Goal: Information Seeking & Learning: Learn about a topic

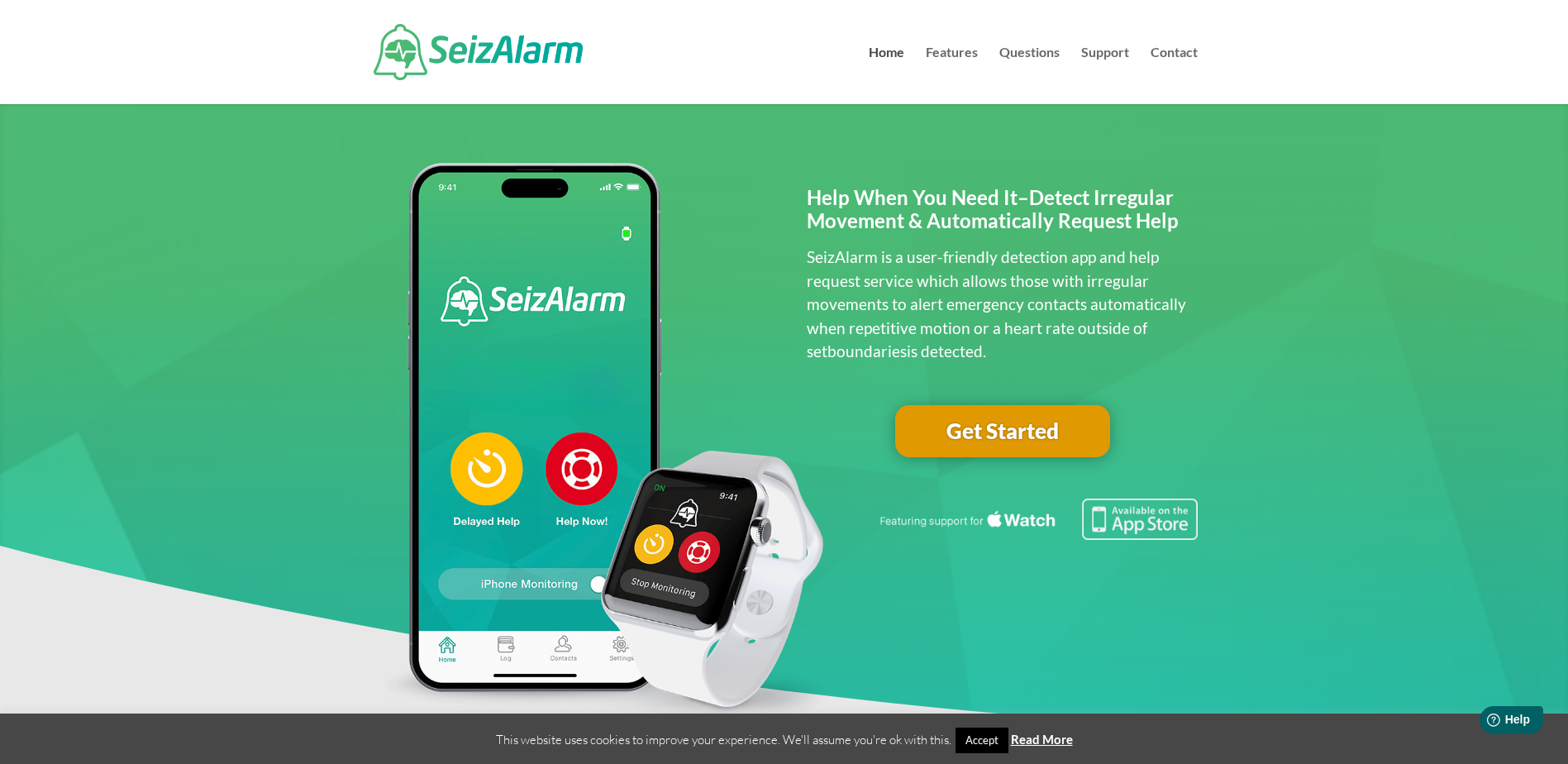
click at [959, 51] on link "Features" at bounding box center [951, 74] width 52 height 58
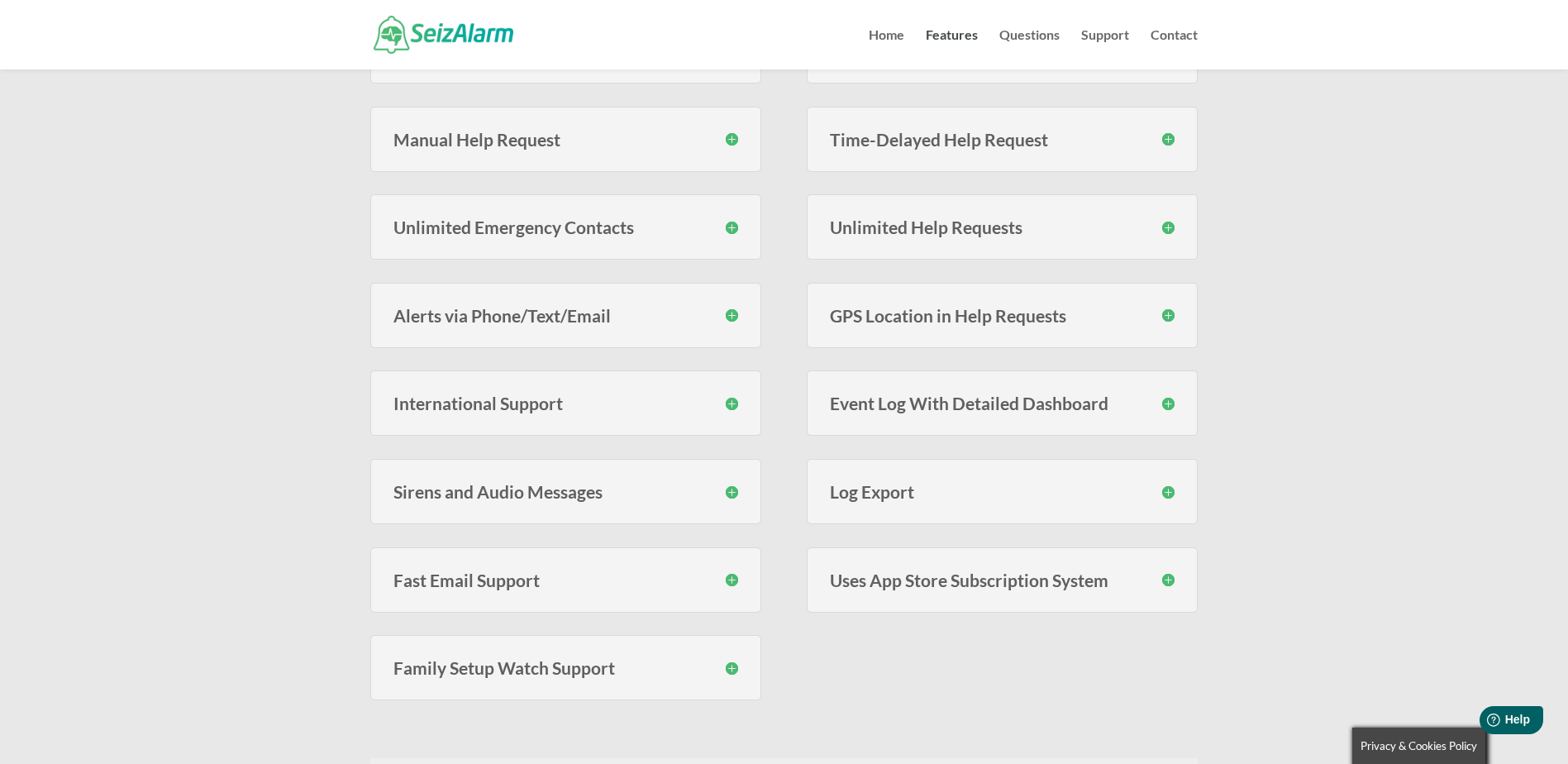
scroll to position [497, 0]
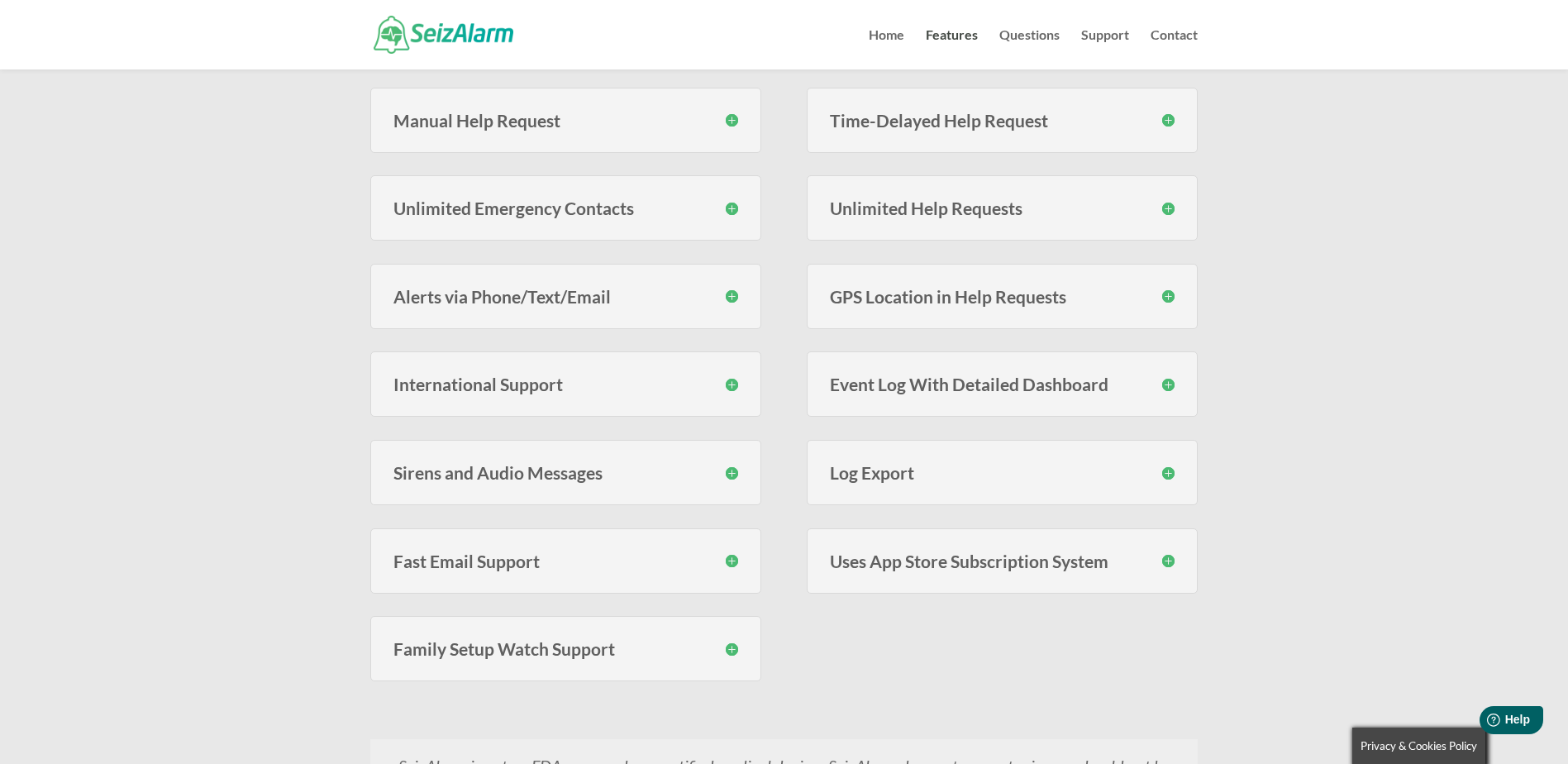
click at [729, 475] on h3 "Sirens and Audio Messages" at bounding box center [566, 473] width 345 height 18
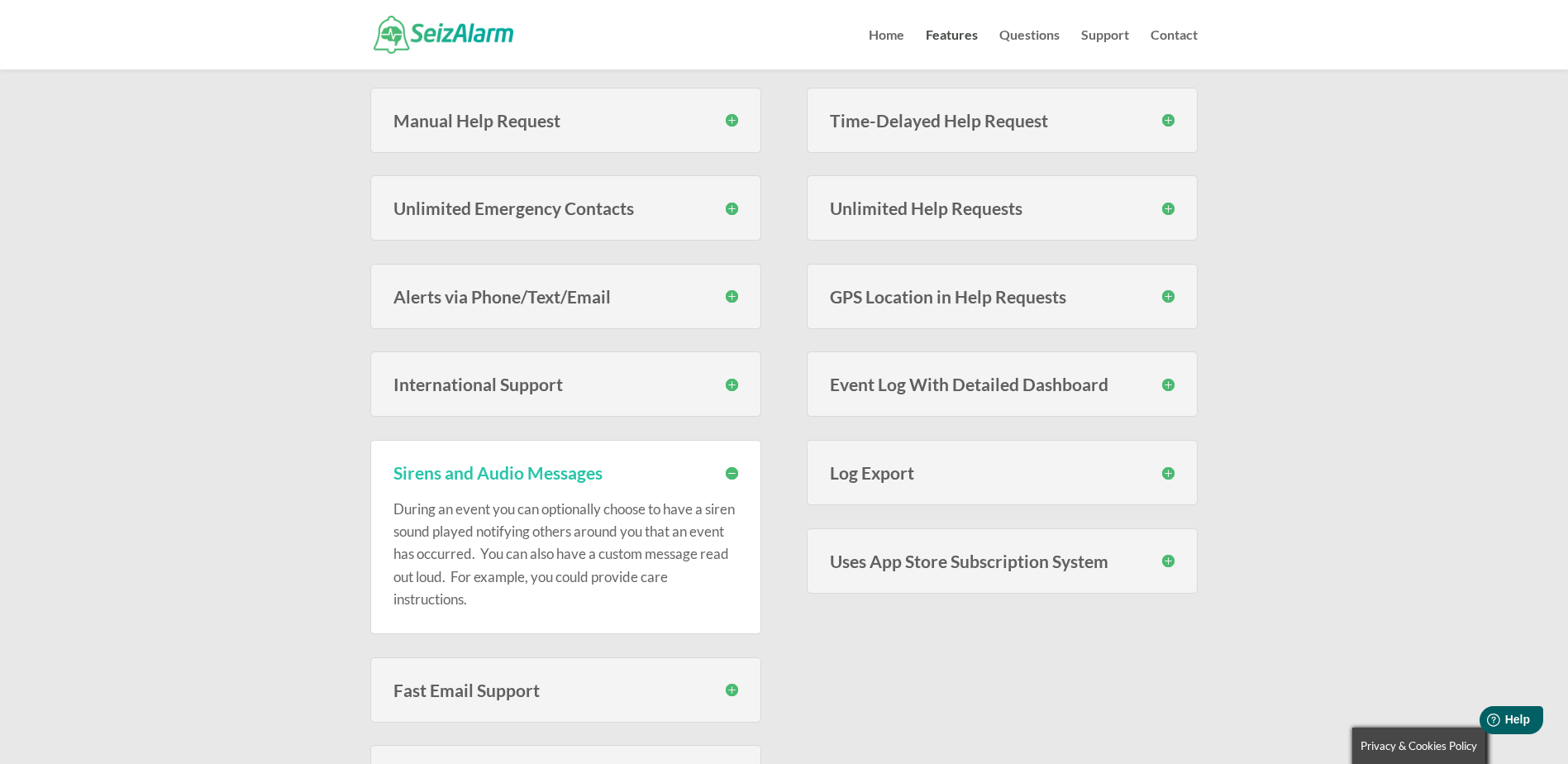
click at [734, 473] on h3 "Sirens and Audio Messages" at bounding box center [566, 473] width 345 height 18
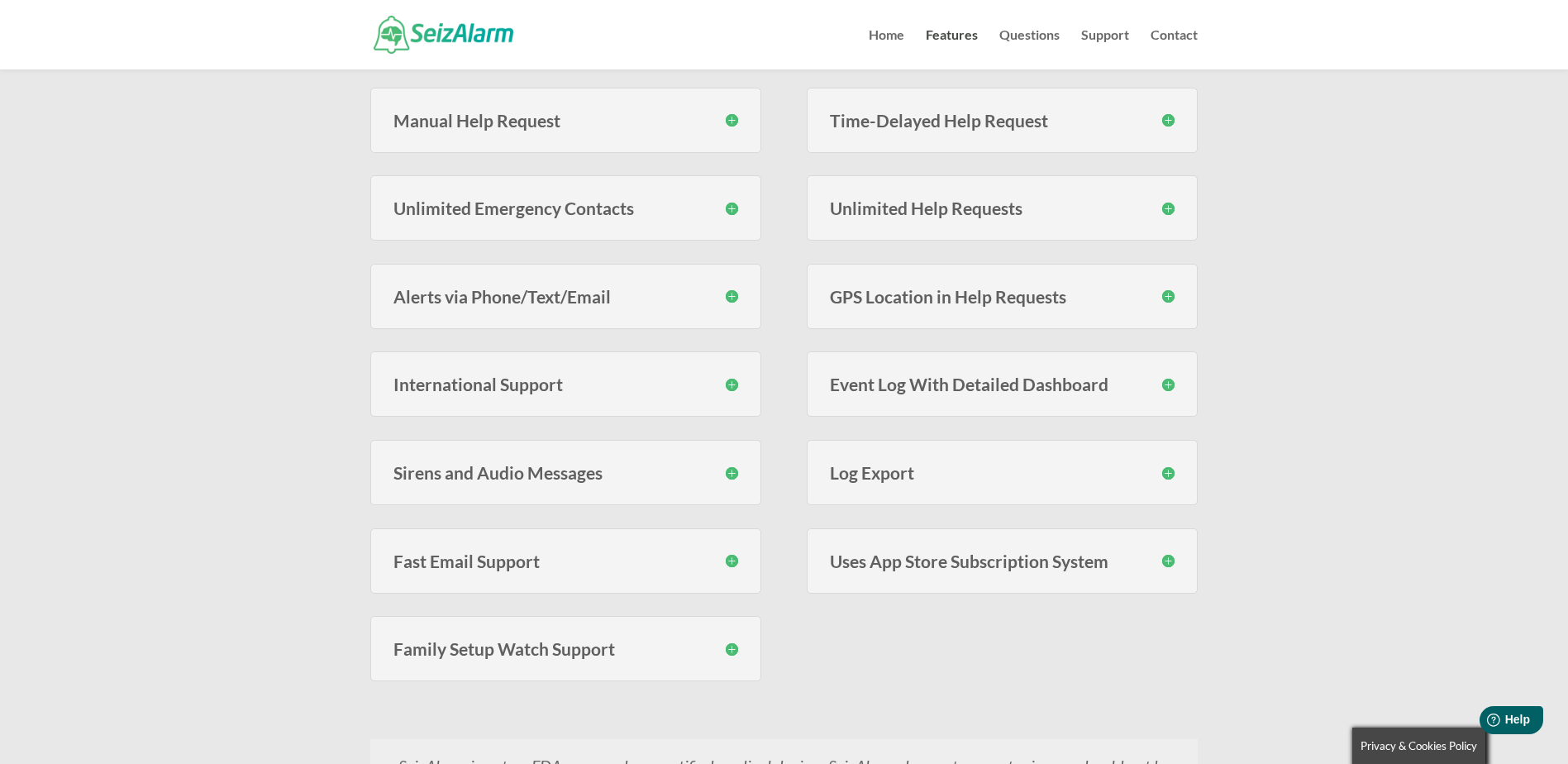
click at [730, 296] on h3 "Alerts via Phone/Text/Email" at bounding box center [566, 297] width 345 height 18
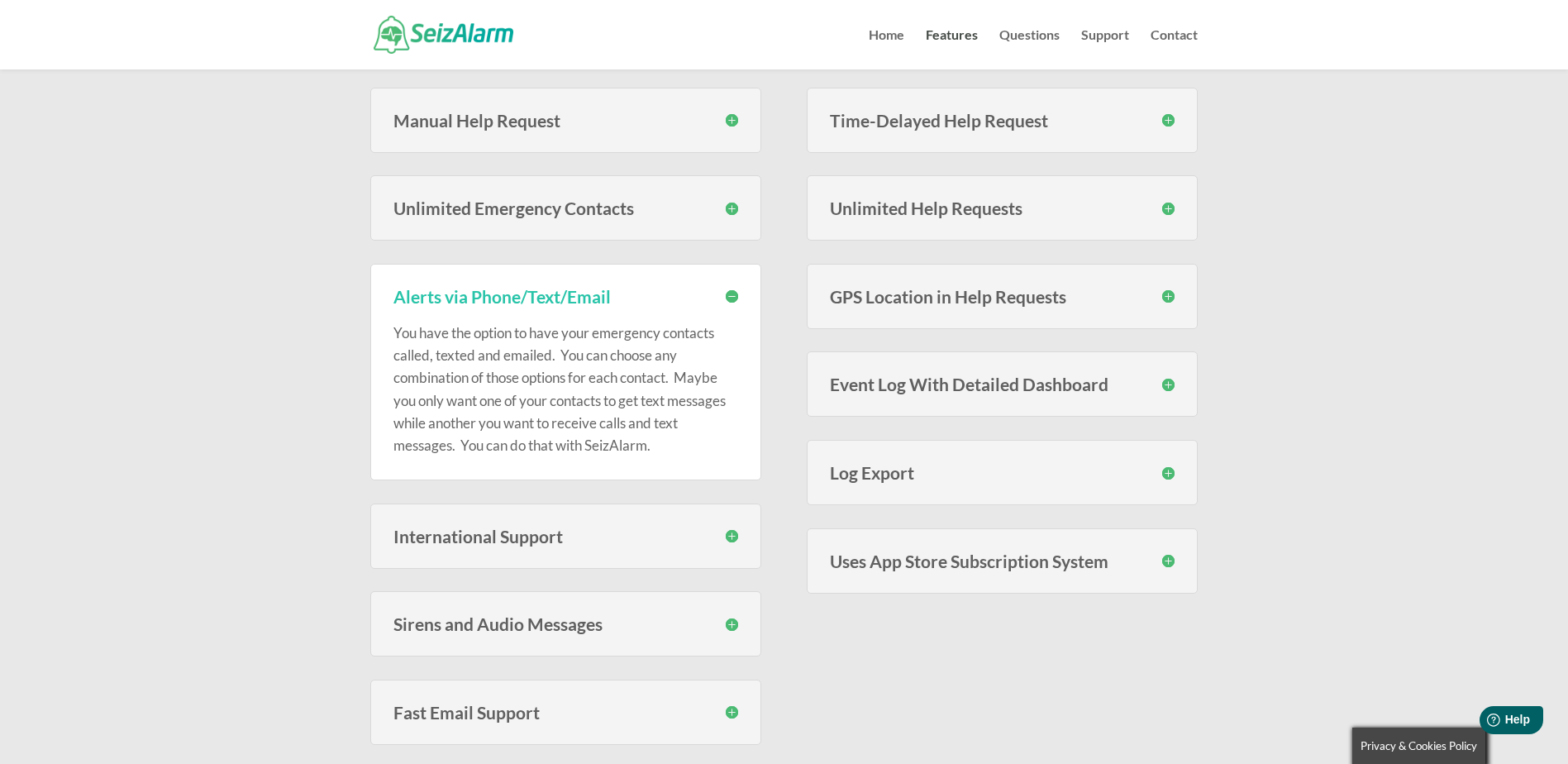
click at [733, 296] on h3 "Alerts via Phone/Text/Email" at bounding box center [566, 297] width 345 height 18
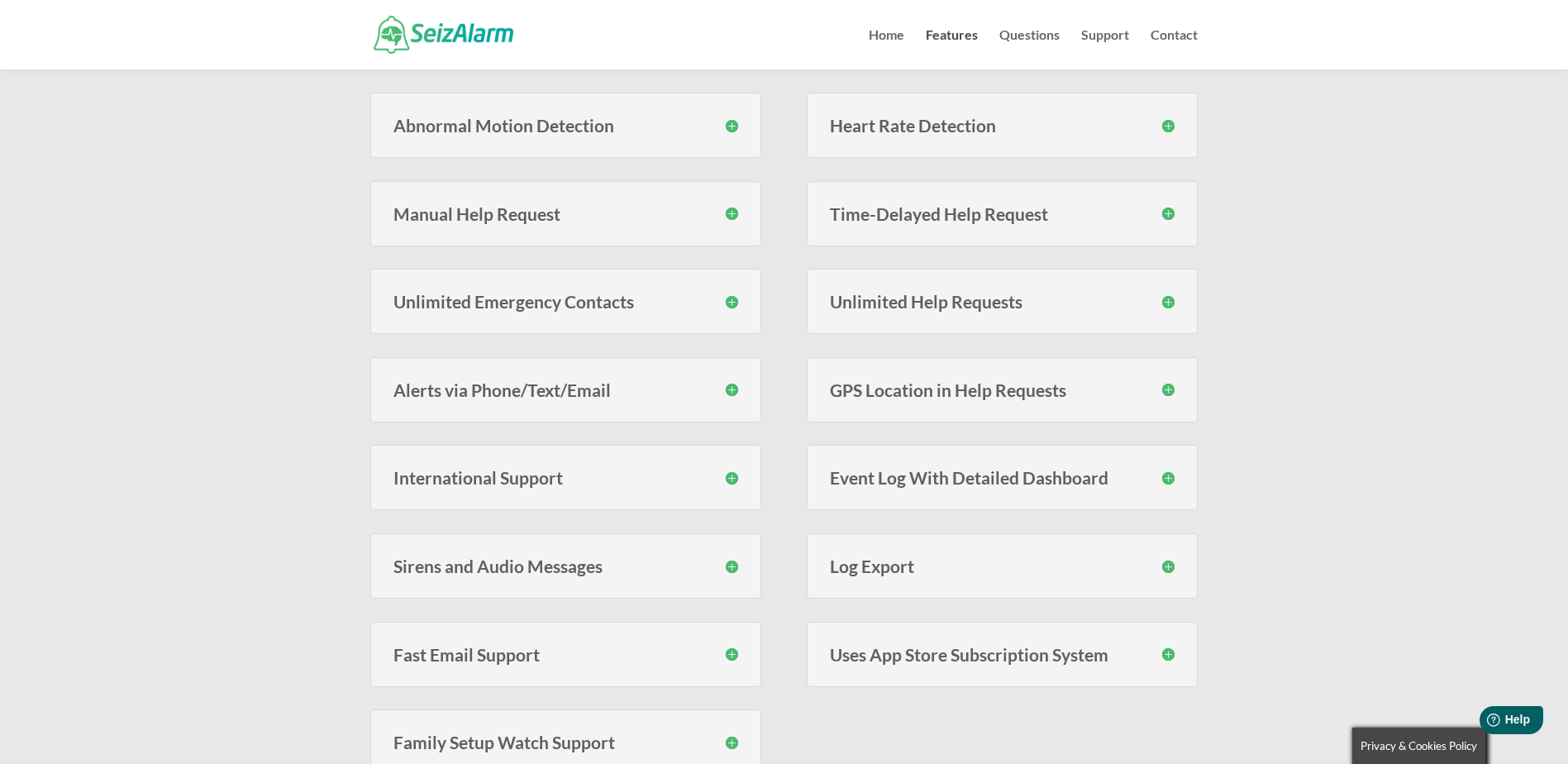
scroll to position [331, 0]
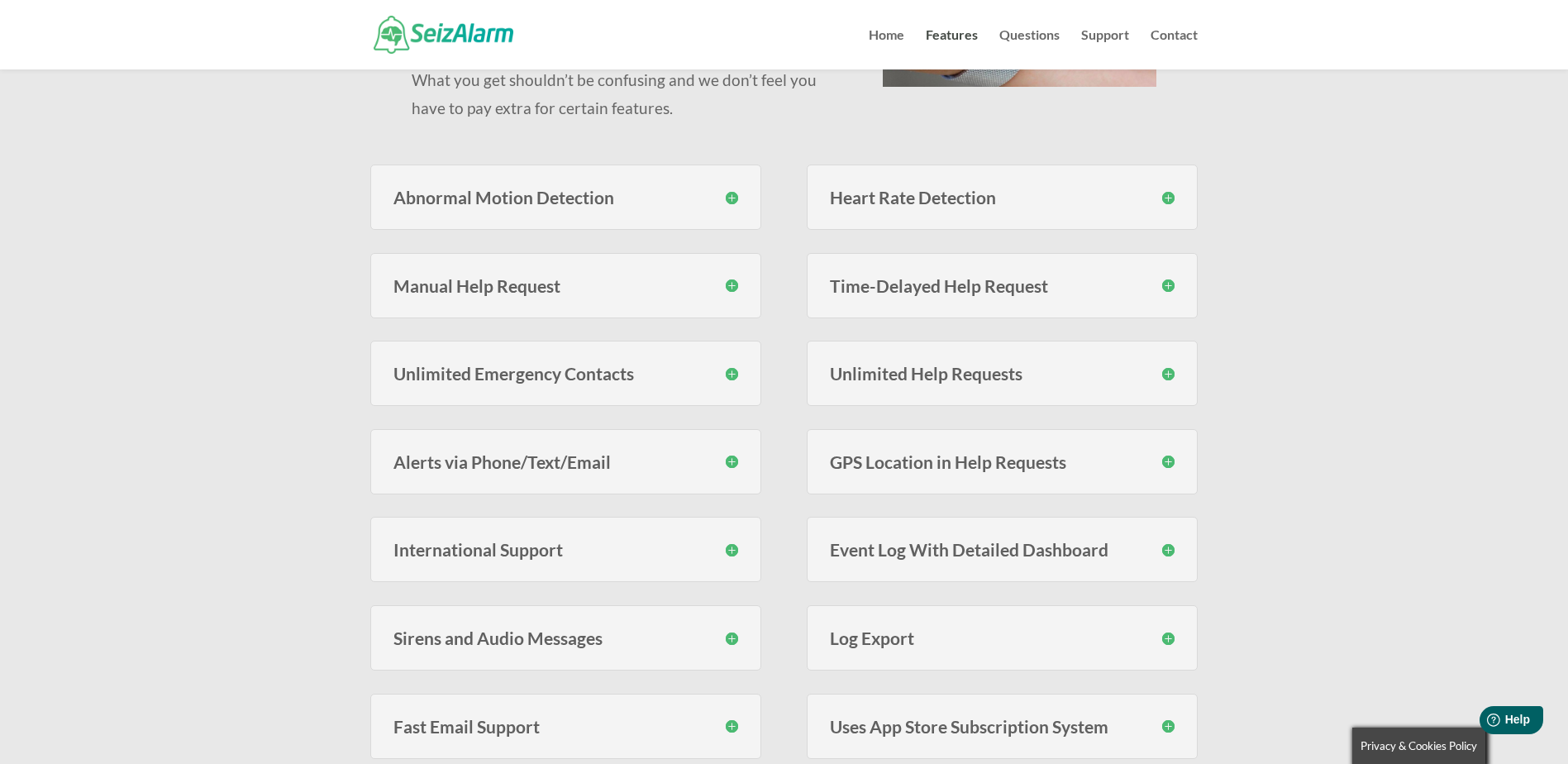
click at [735, 196] on h3 "Abnormal Motion Detection" at bounding box center [566, 197] width 345 height 18
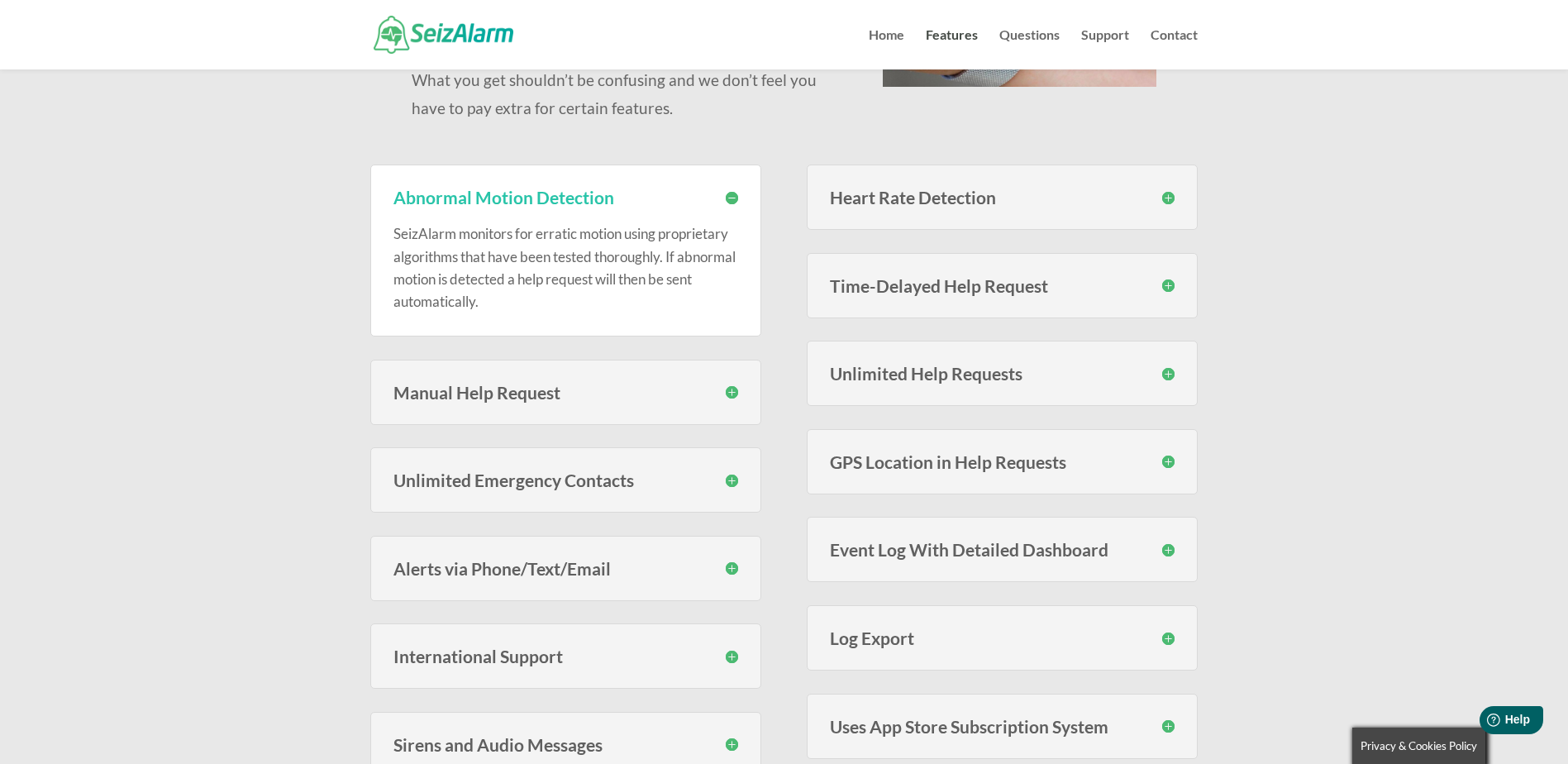
click at [735, 196] on h3 "Abnormal Motion Detection" at bounding box center [566, 197] width 345 height 18
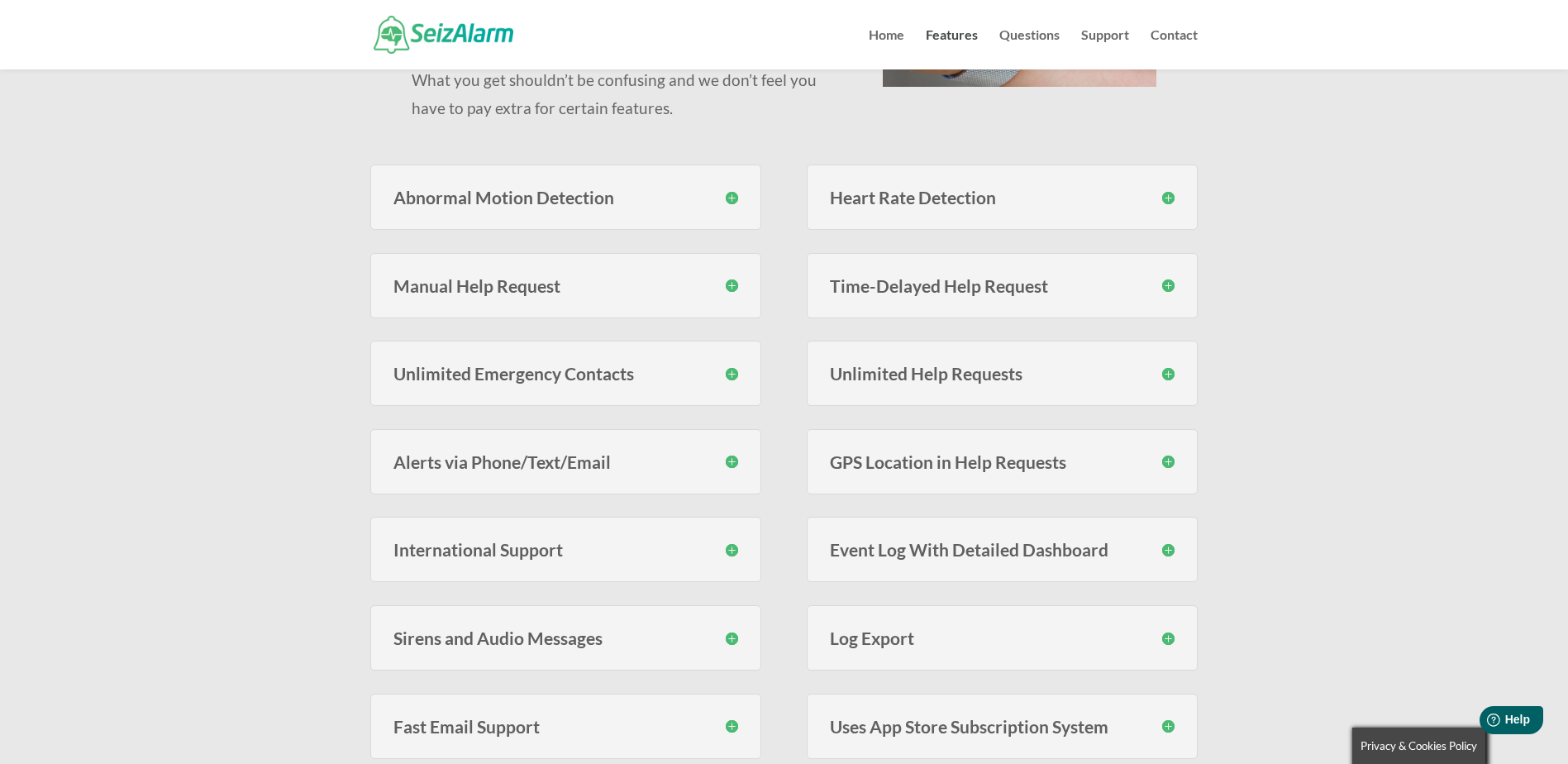
click at [1014, 33] on link "Questions" at bounding box center [1029, 50] width 60 height 41
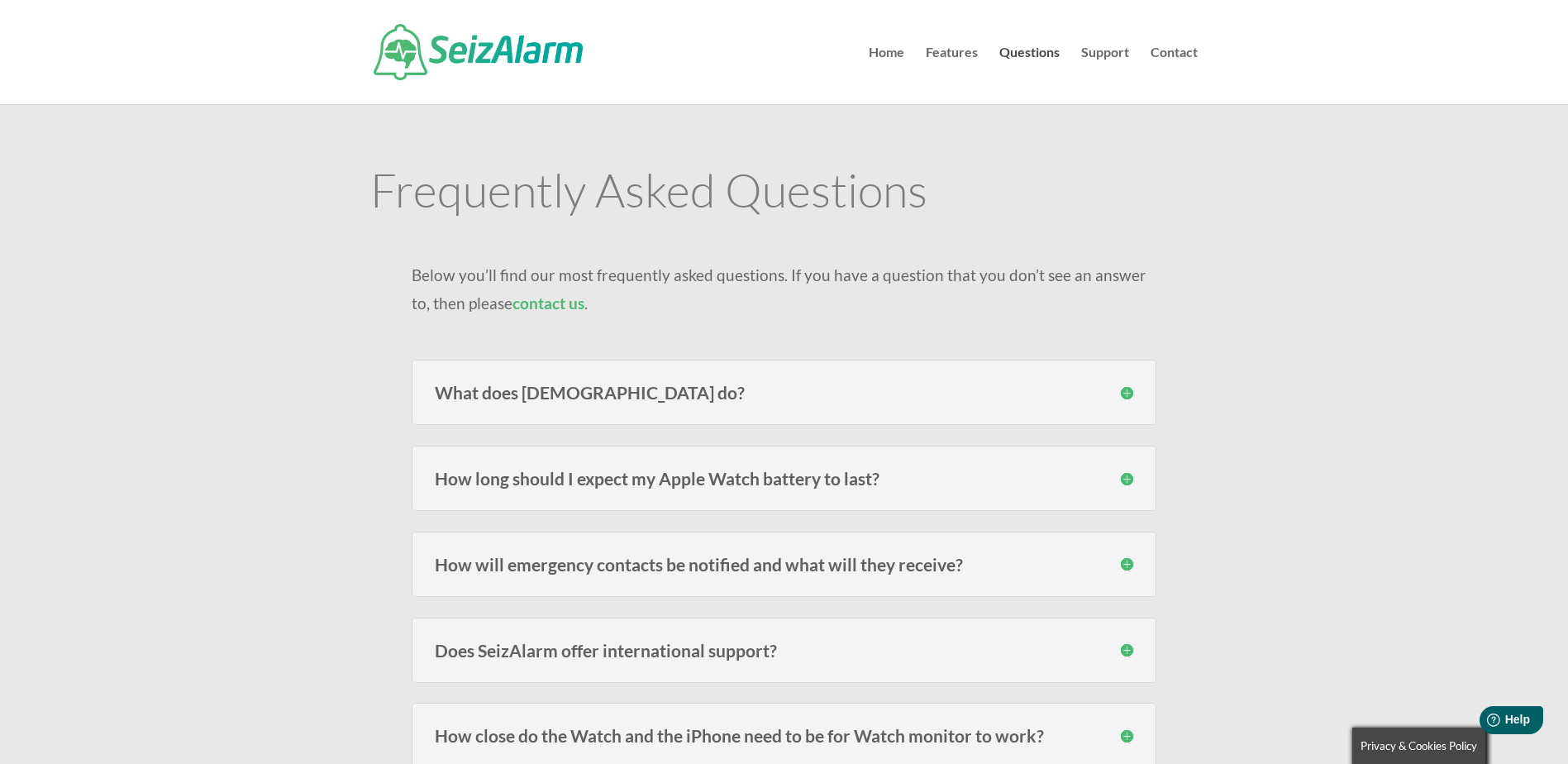
click at [1126, 391] on h3 "What does [DEMOGRAPHIC_DATA] do?" at bounding box center [783, 392] width 698 height 18
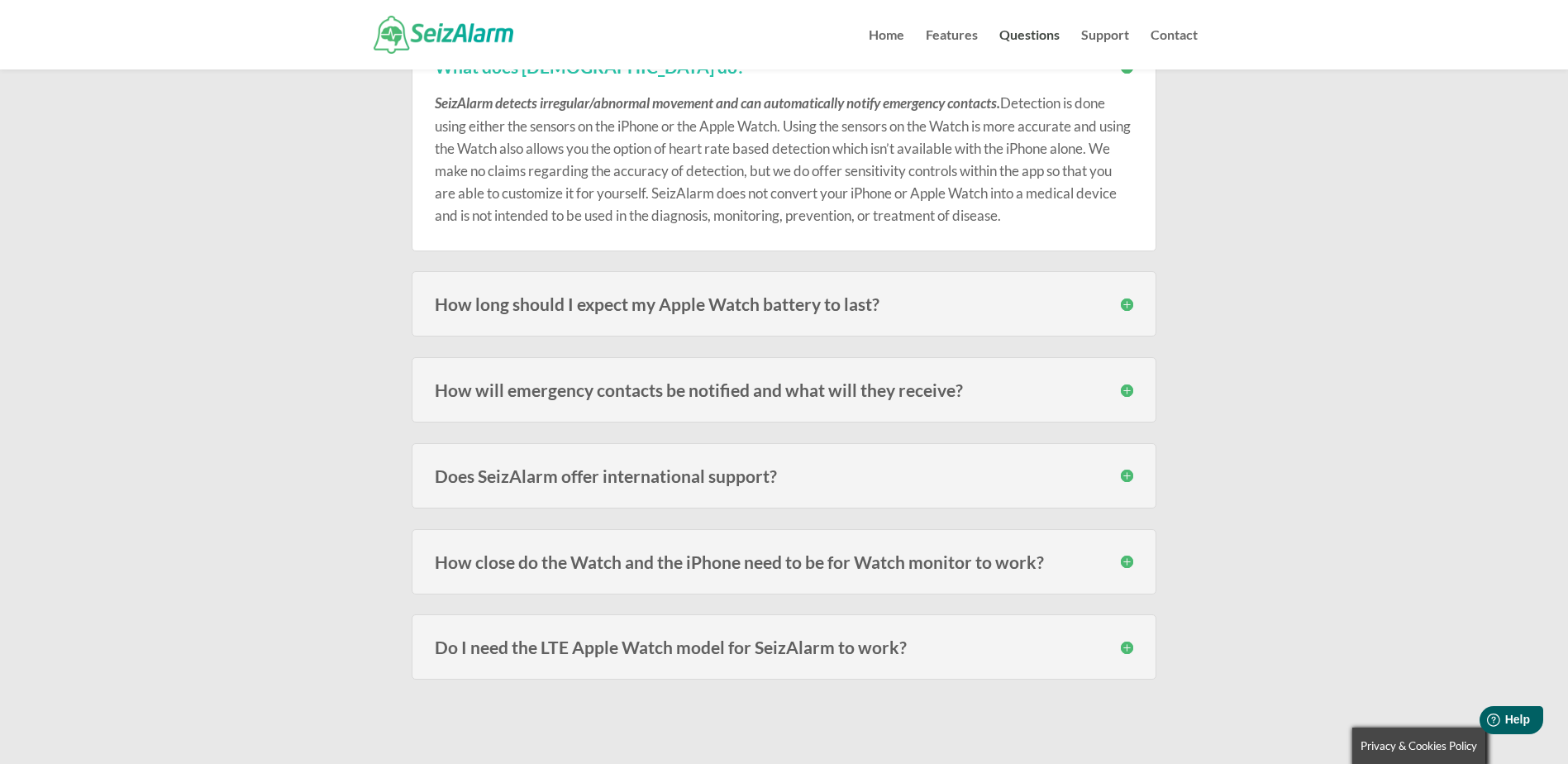
scroll to position [331, 0]
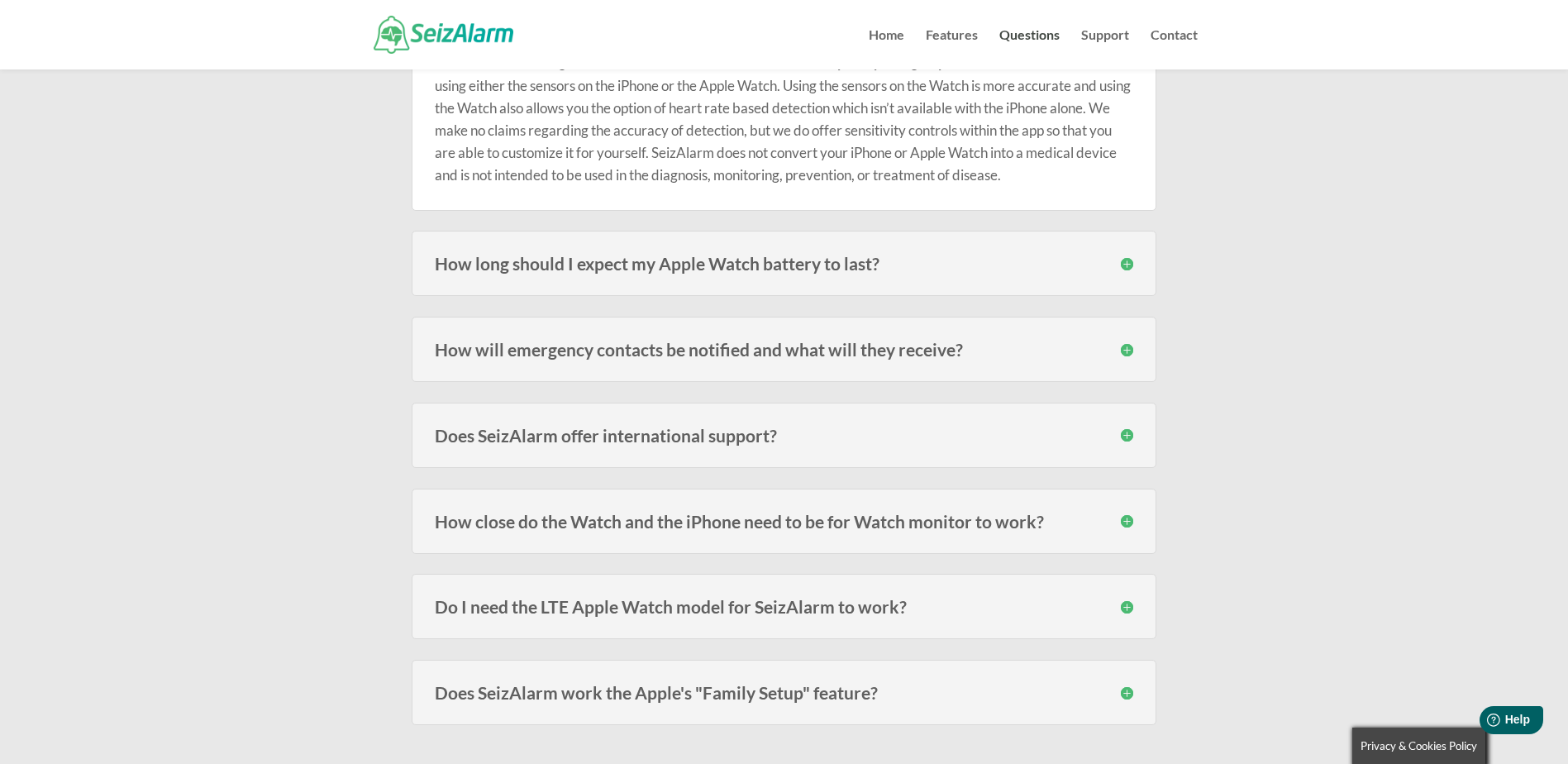
click at [1130, 352] on h3 "How will emergency contacts be notified and what will they receive?" at bounding box center [783, 350] width 698 height 18
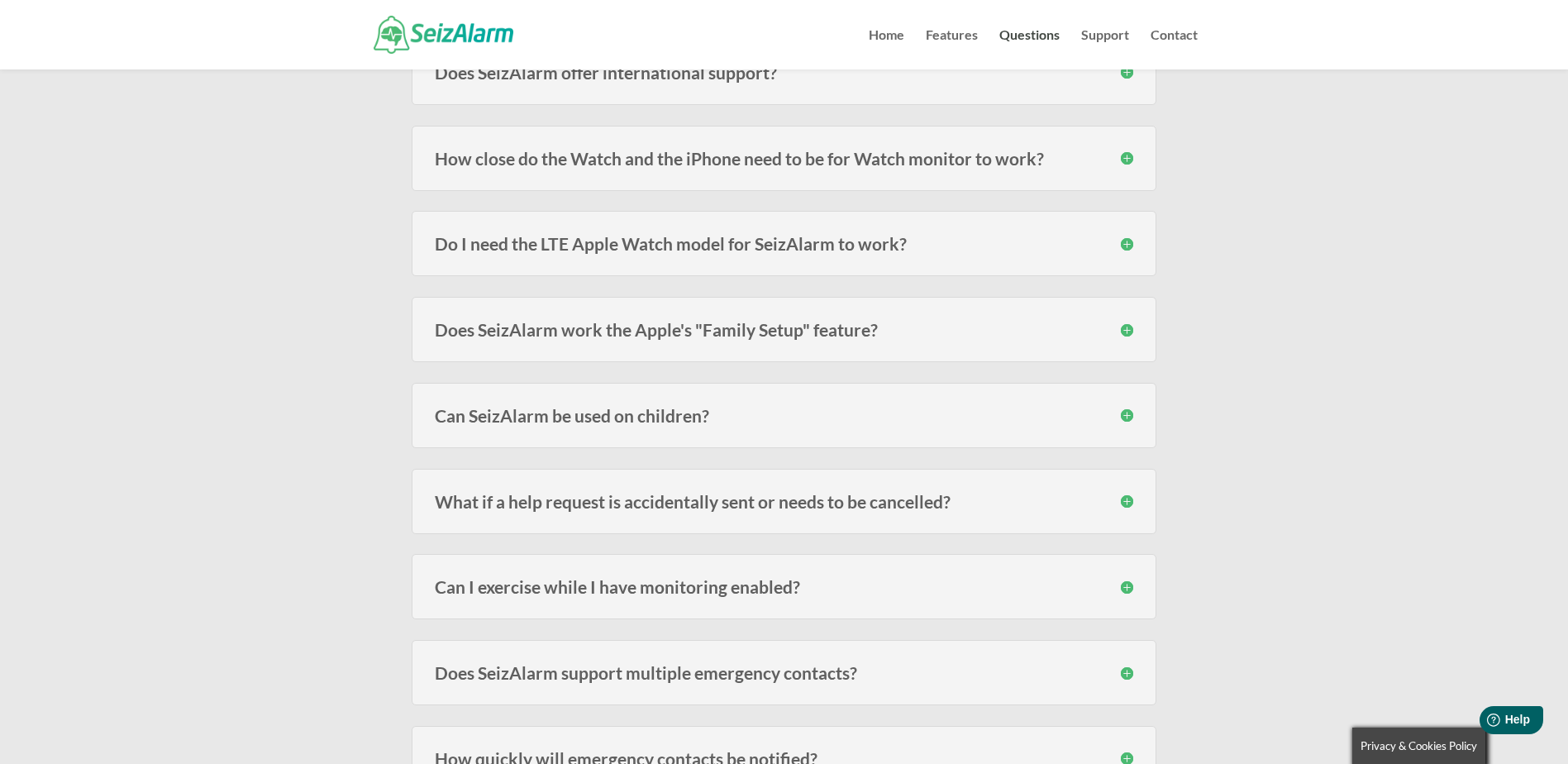
scroll to position [827, 0]
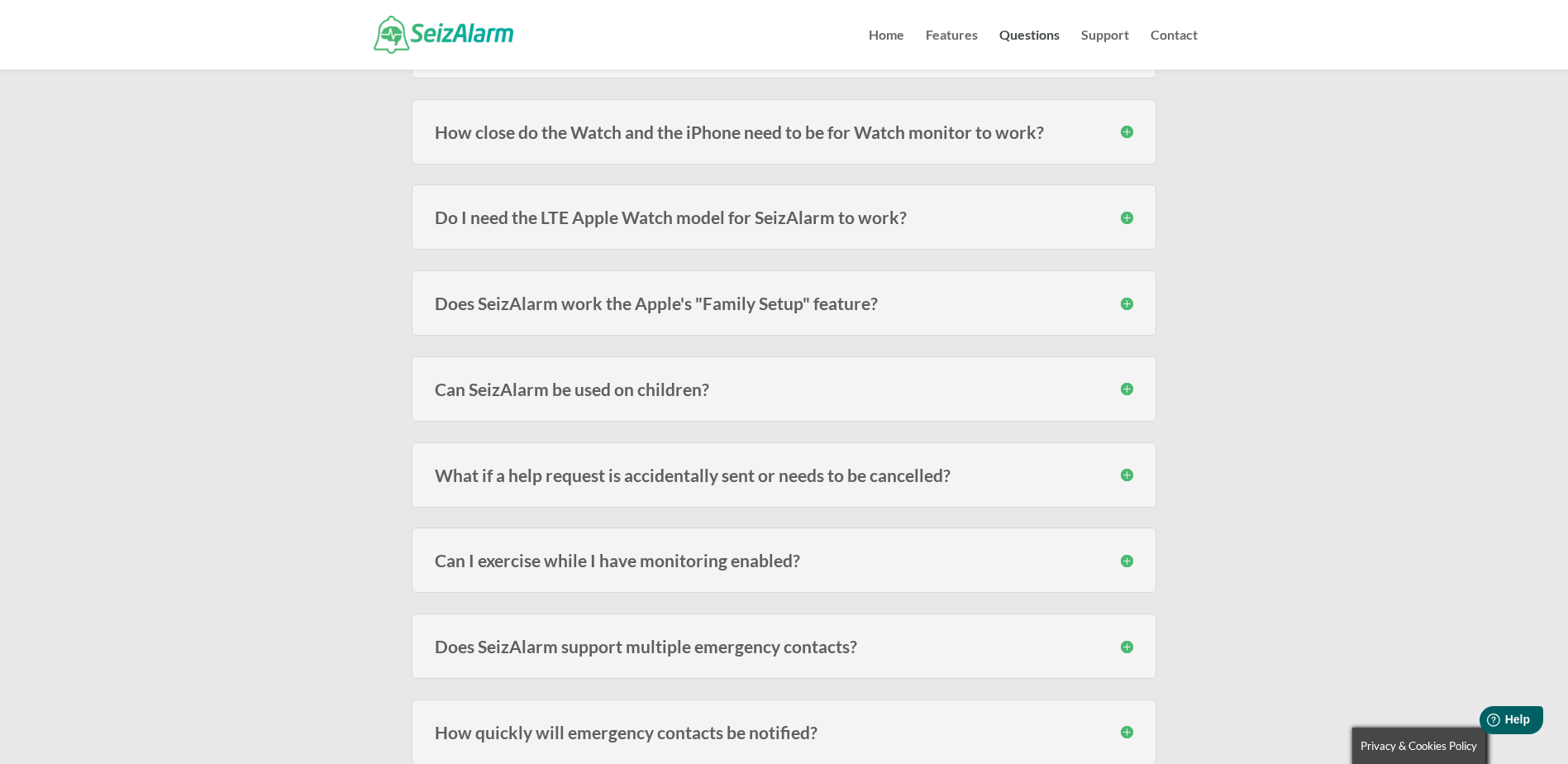
click at [1126, 478] on h3 "What if a help request is accidentally sent or needs to be cancelled?" at bounding box center [783, 475] width 698 height 18
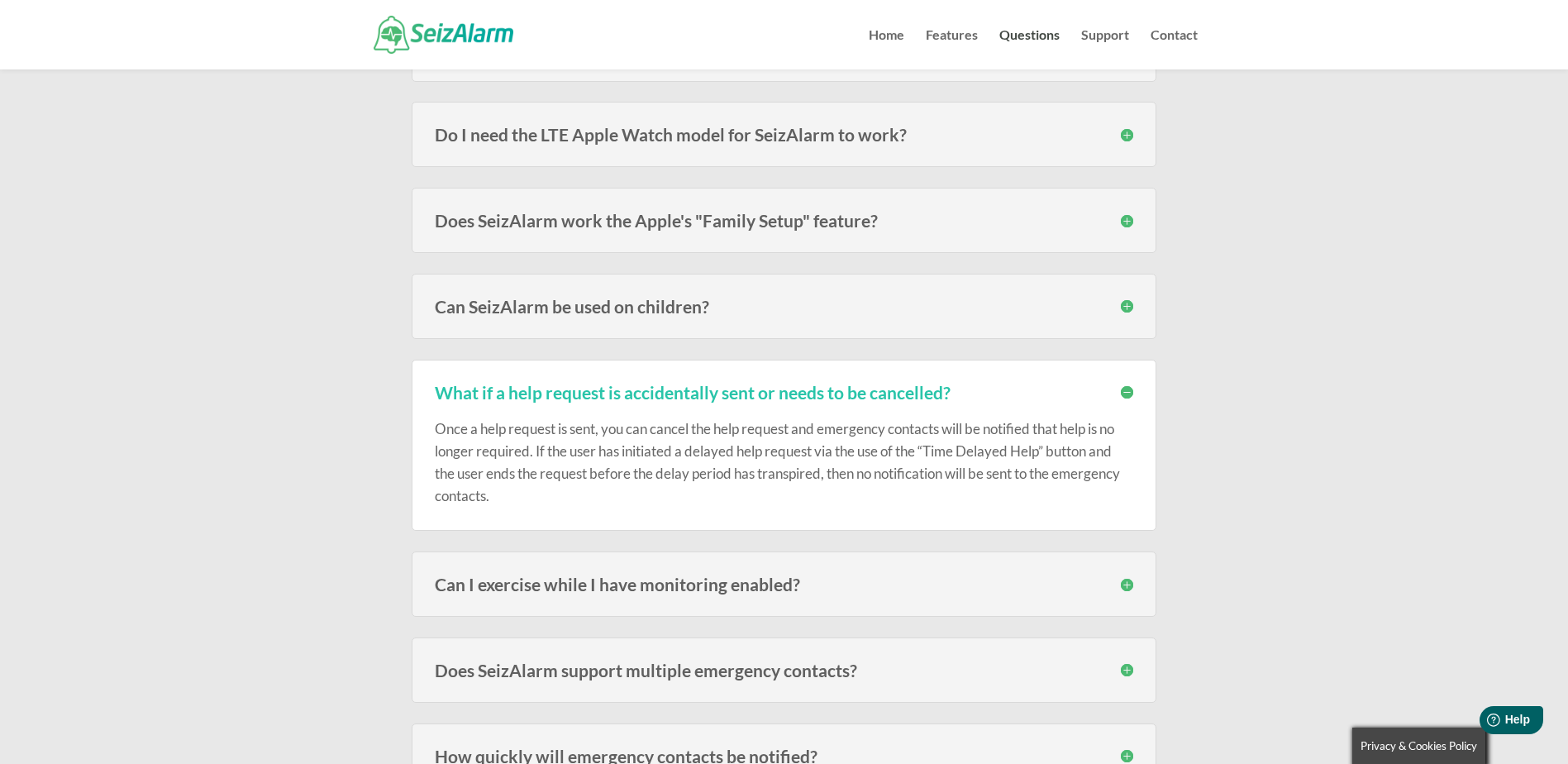
scroll to position [992, 0]
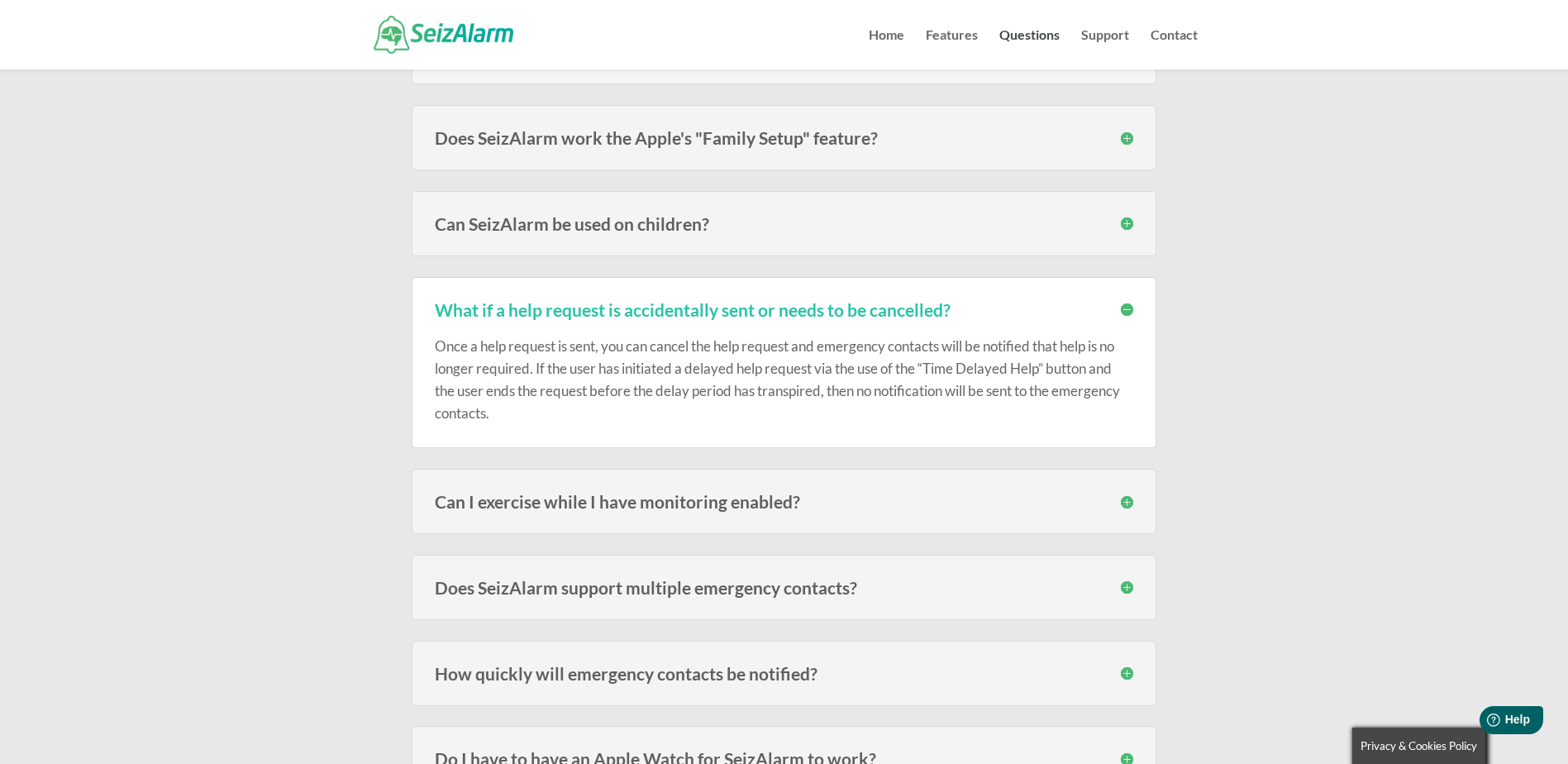
click at [1128, 497] on h3 "Can I exercise while I have monitoring enabled?" at bounding box center [783, 502] width 698 height 18
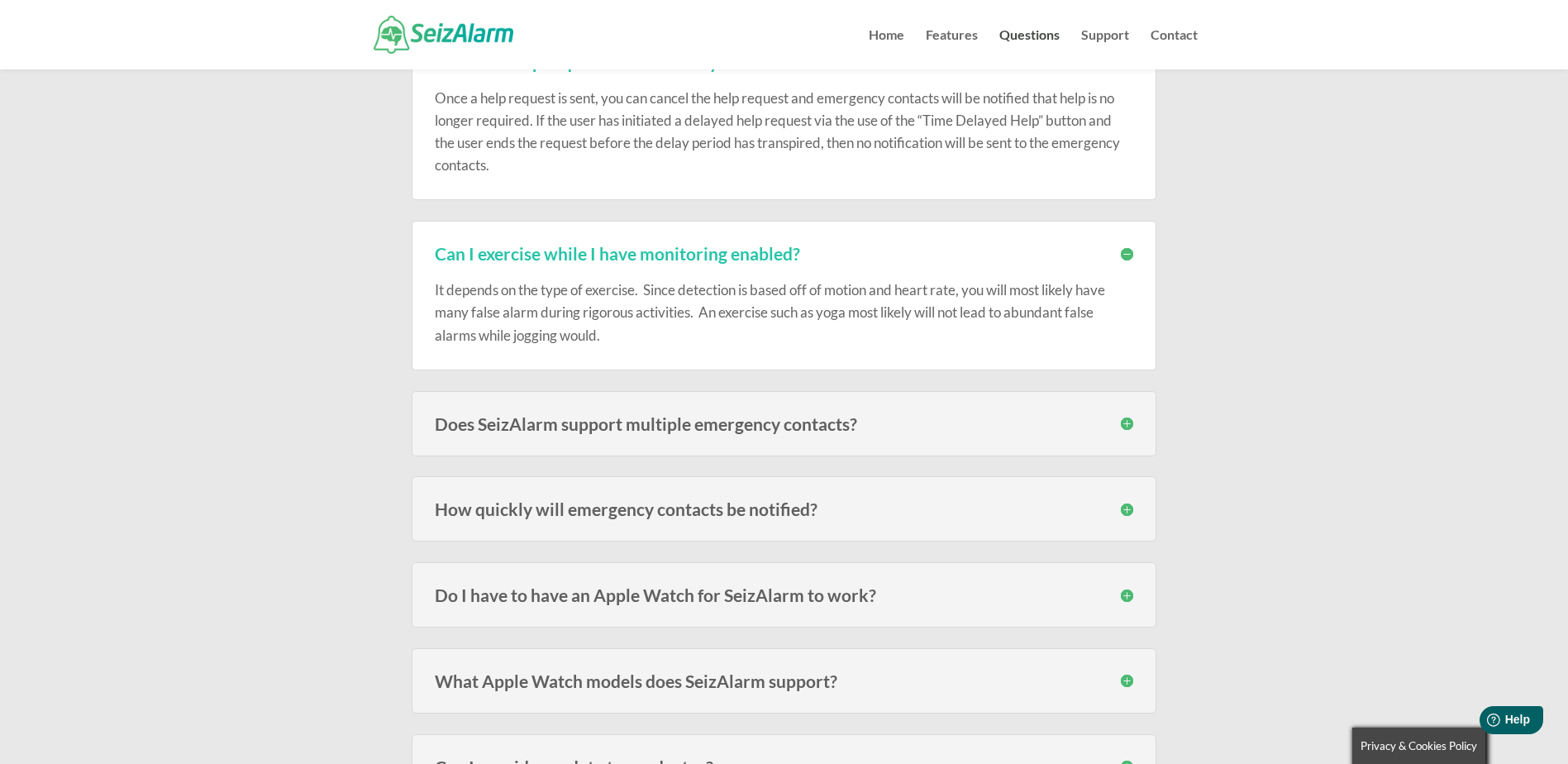
scroll to position [1323, 0]
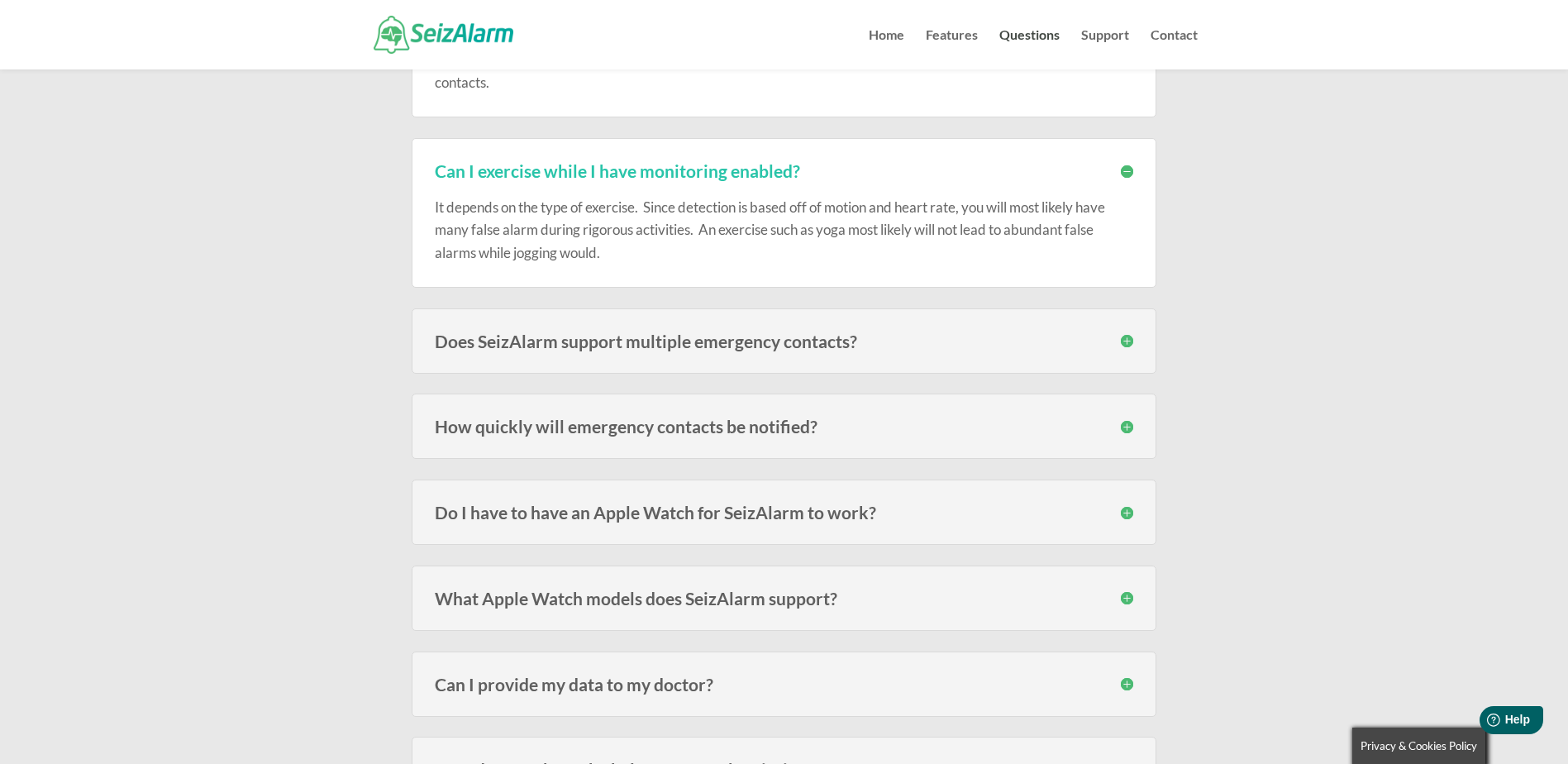
click at [1125, 426] on h3 "How quickly will emergency contacts be notified?" at bounding box center [783, 427] width 698 height 18
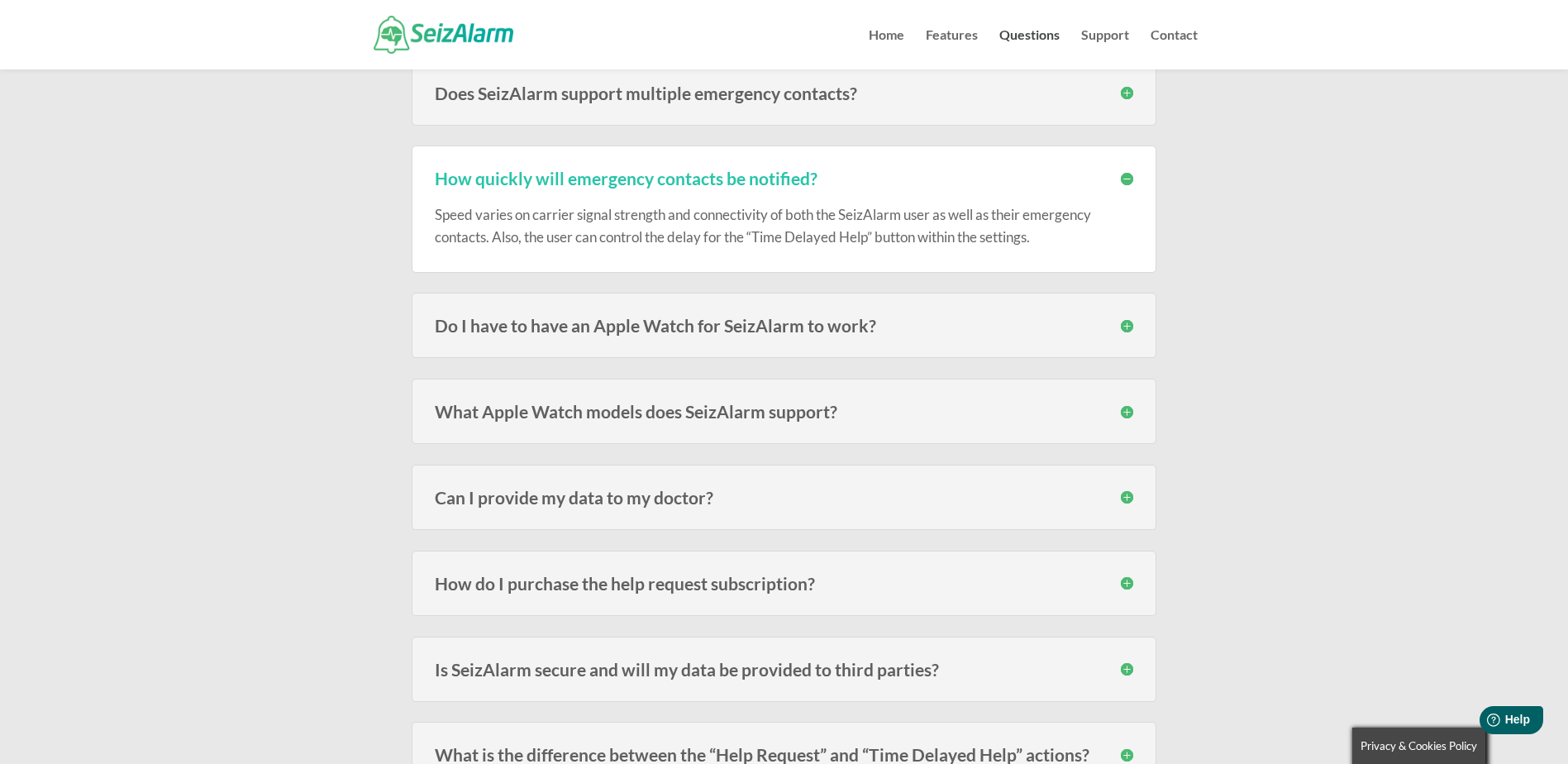
scroll to position [1654, 0]
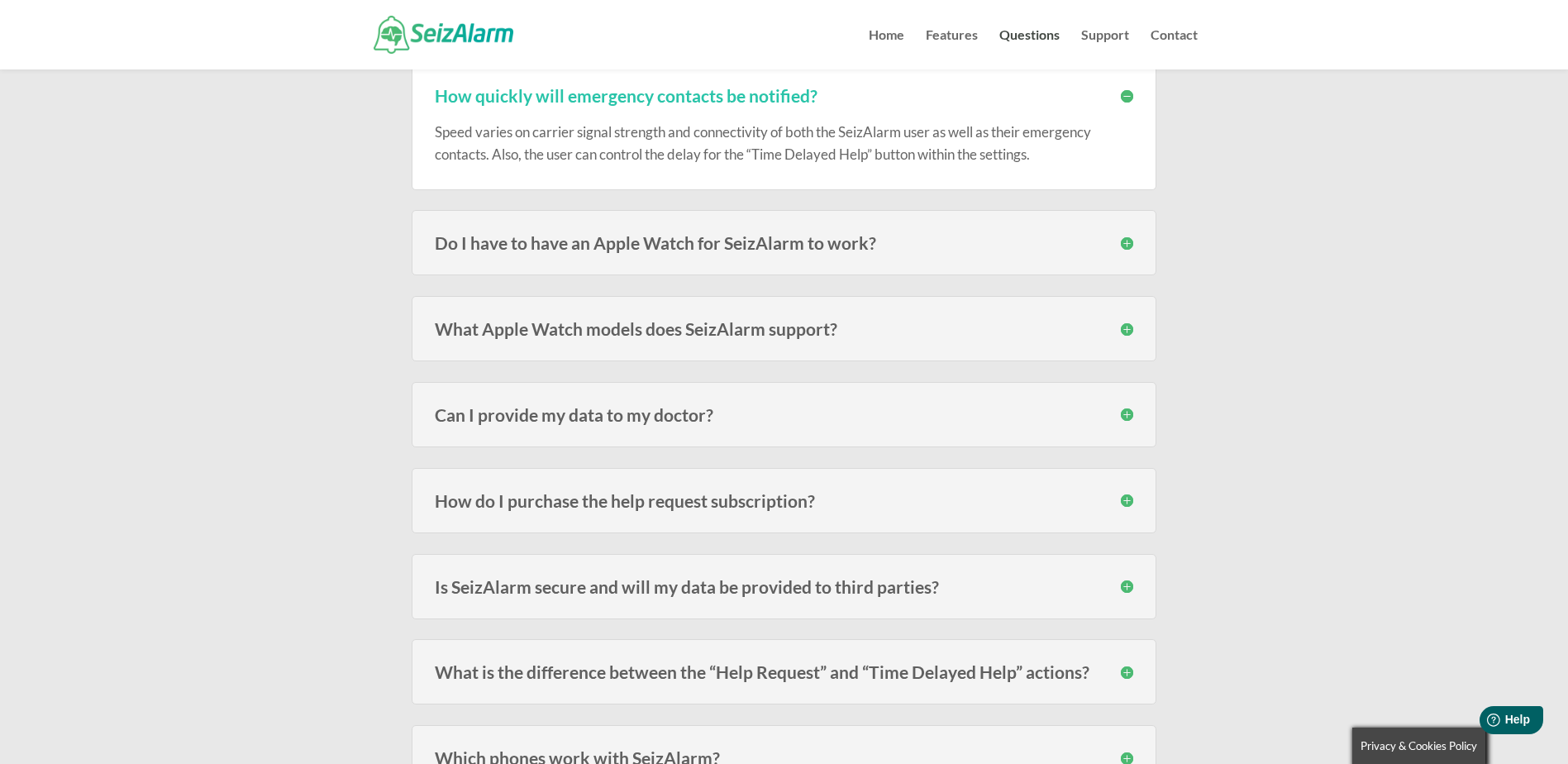
click at [1128, 503] on h3 "How do I purchase the help request subscription?" at bounding box center [783, 501] width 698 height 18
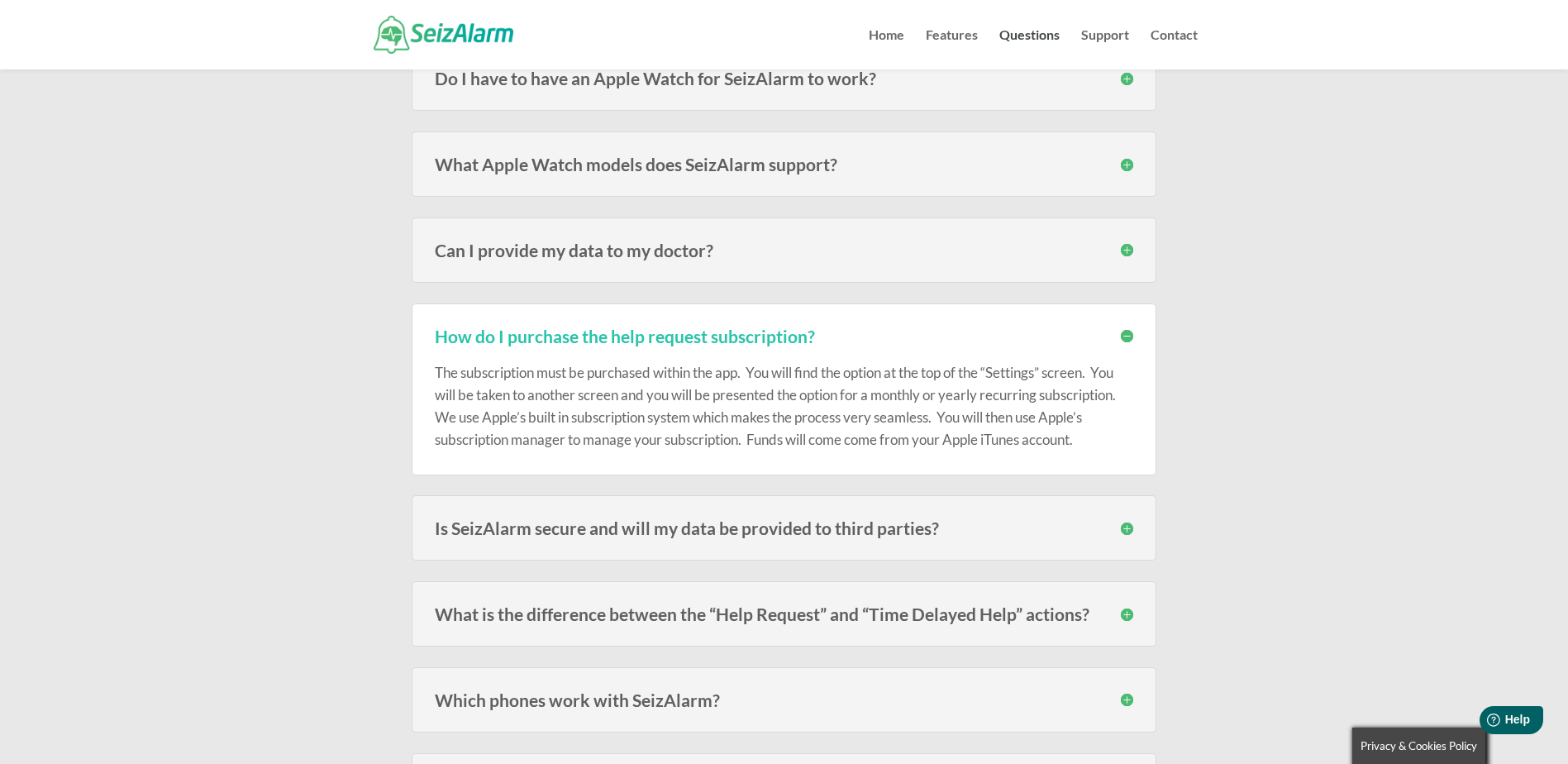
scroll to position [1819, 0]
click at [1129, 533] on h3 "Is SeizAlarm secure and will my data be provided to third parties?" at bounding box center [783, 528] width 698 height 18
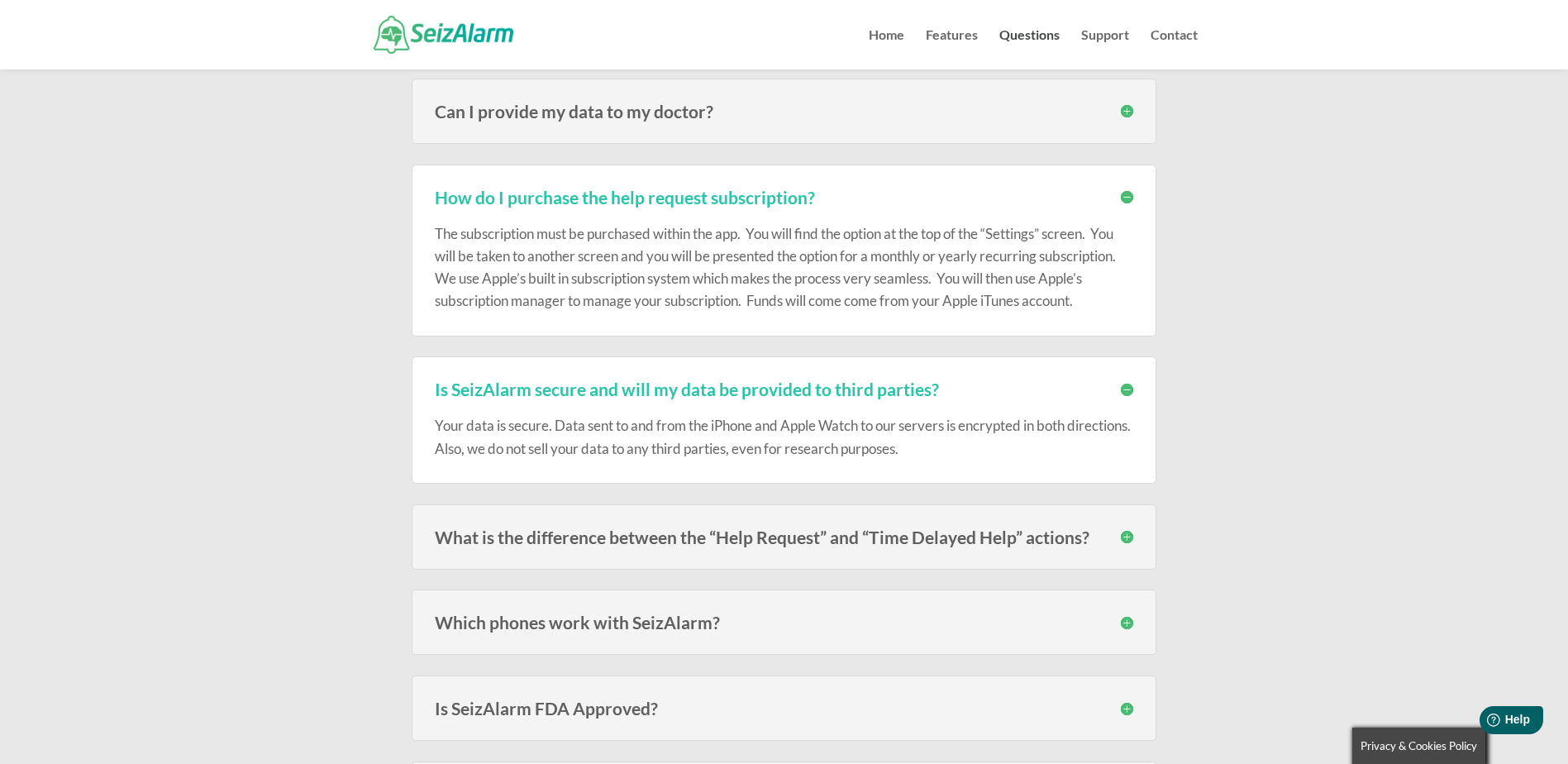
scroll to position [1985, 0]
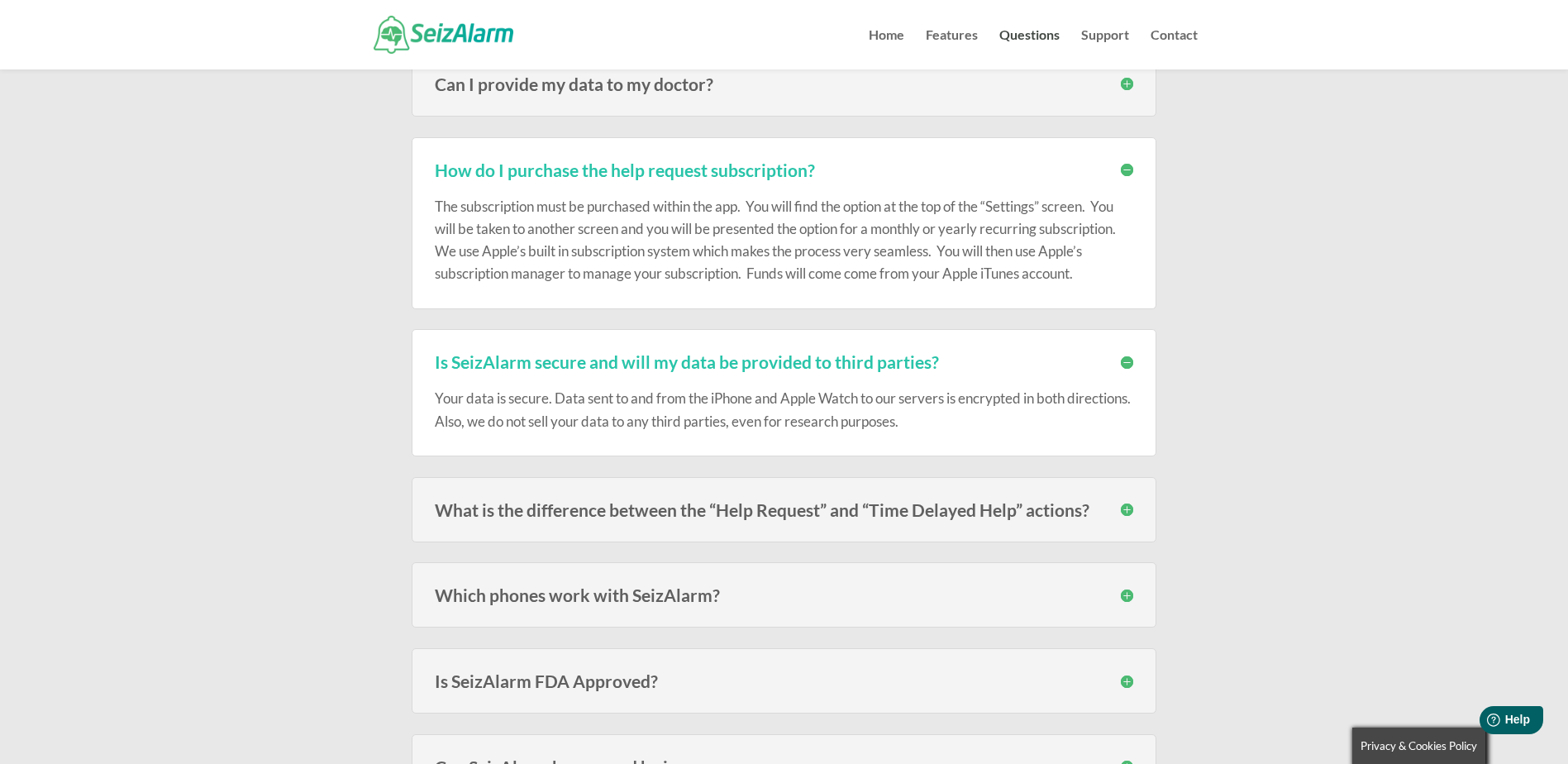
click at [1126, 509] on h3 "What is the difference between the “Help Request” and “Time Delayed Help” actio…" at bounding box center [783, 510] width 698 height 18
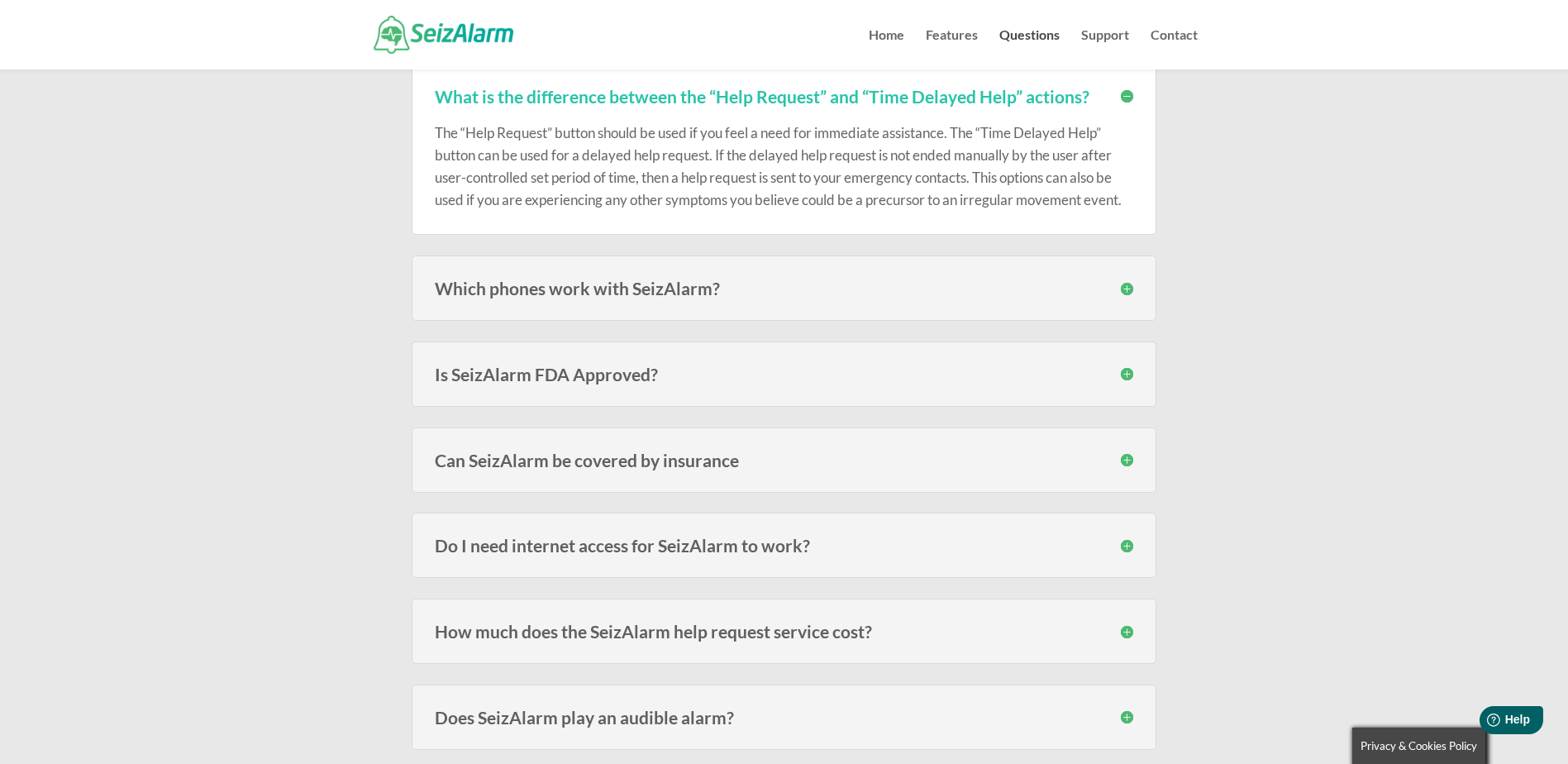
scroll to position [2481, 0]
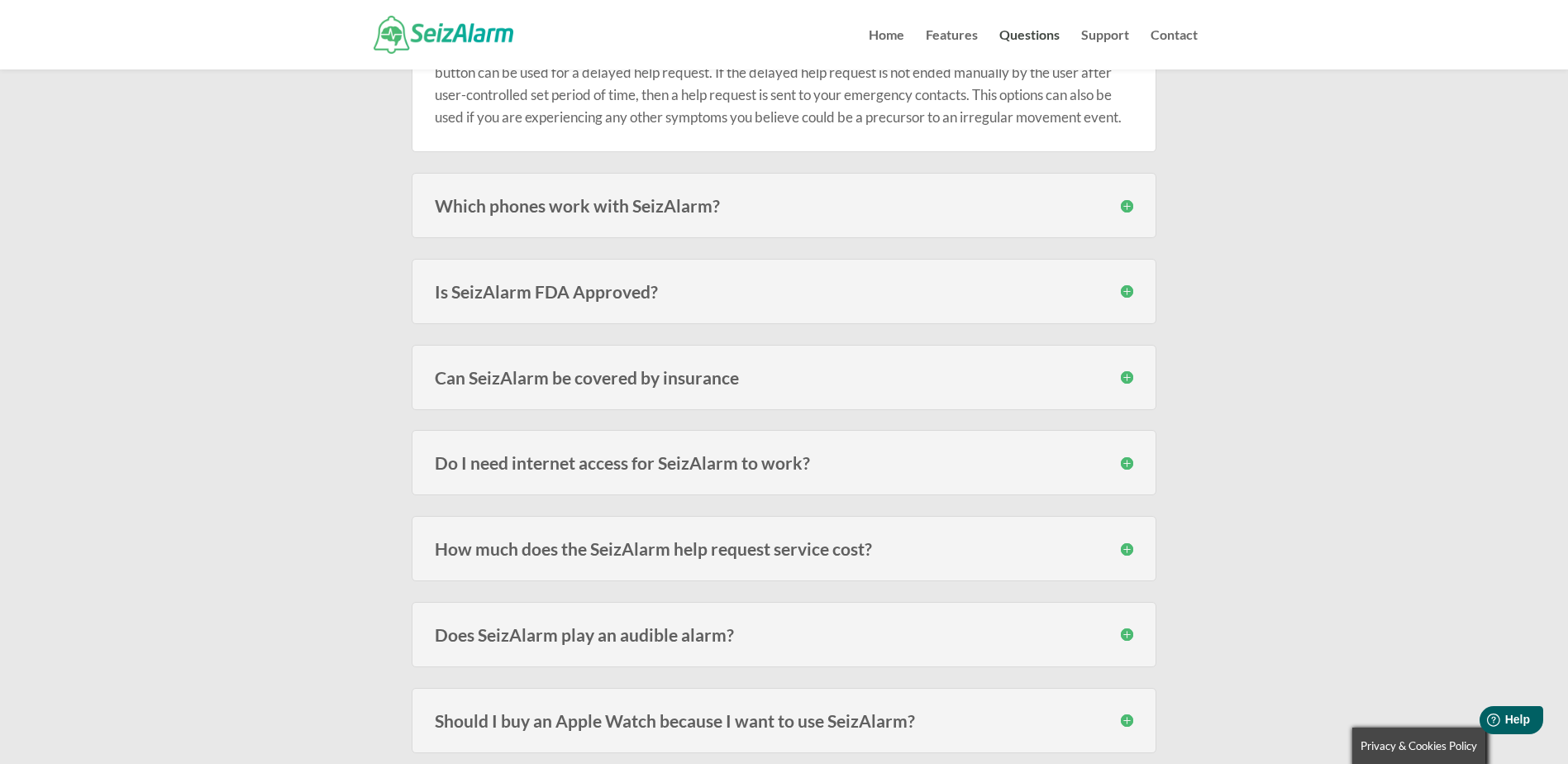
click at [1122, 465] on h3 "Do I need internet access for SeizAlarm to work?" at bounding box center [783, 463] width 698 height 18
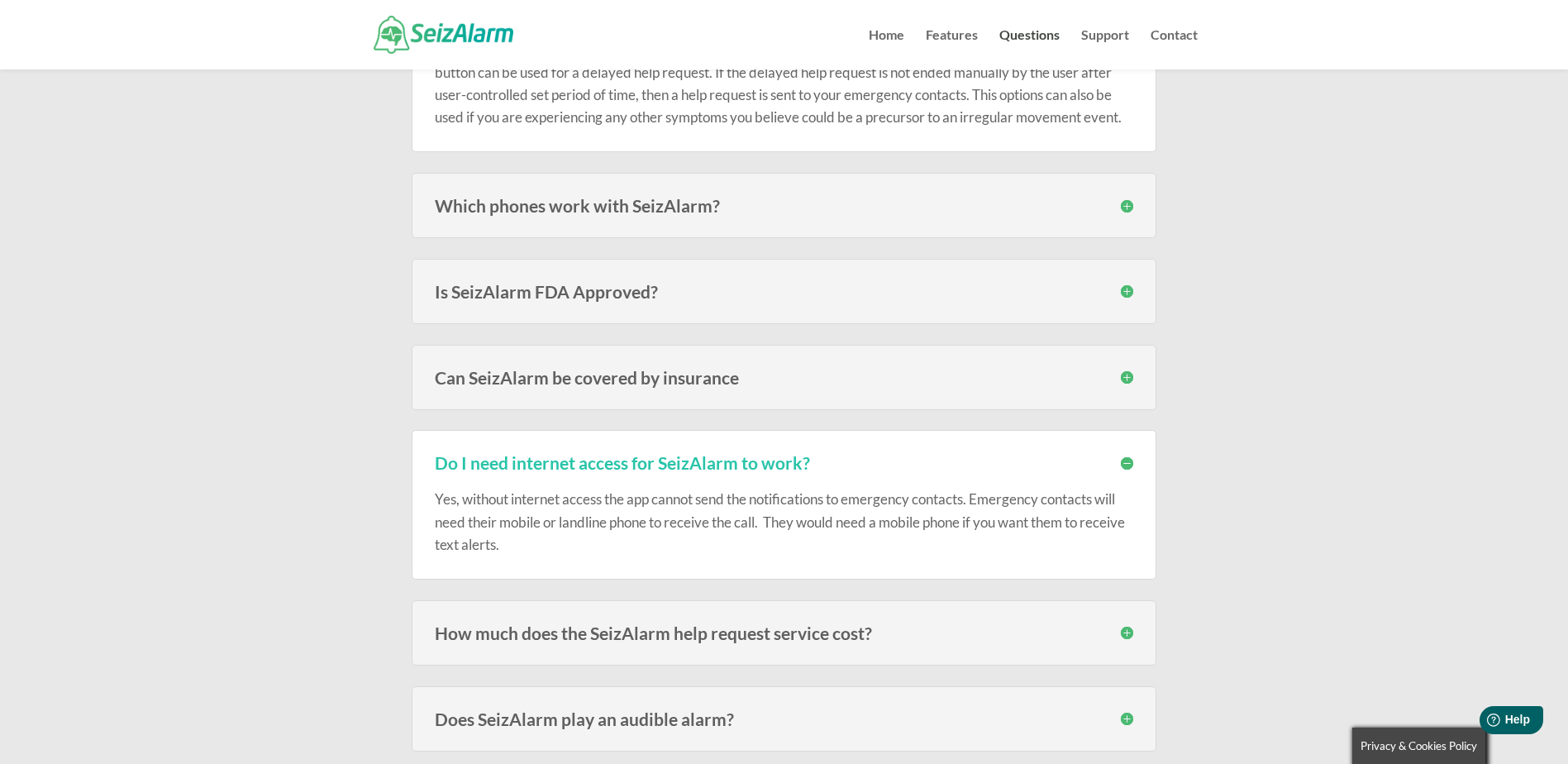
click at [1125, 633] on h3 "How much does the SeizAlarm help request service cost?" at bounding box center [783, 633] width 698 height 18
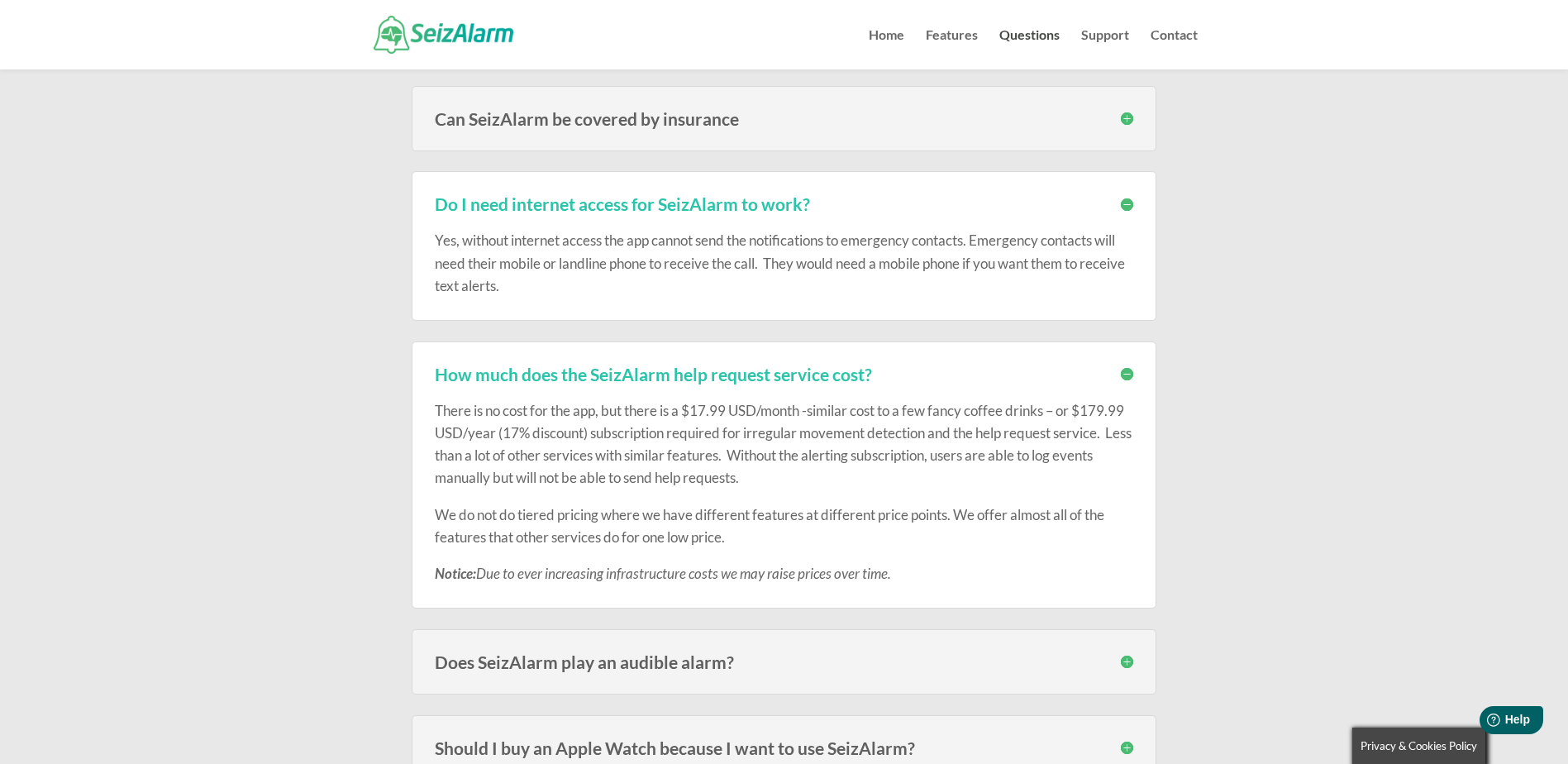
scroll to position [2812, 0]
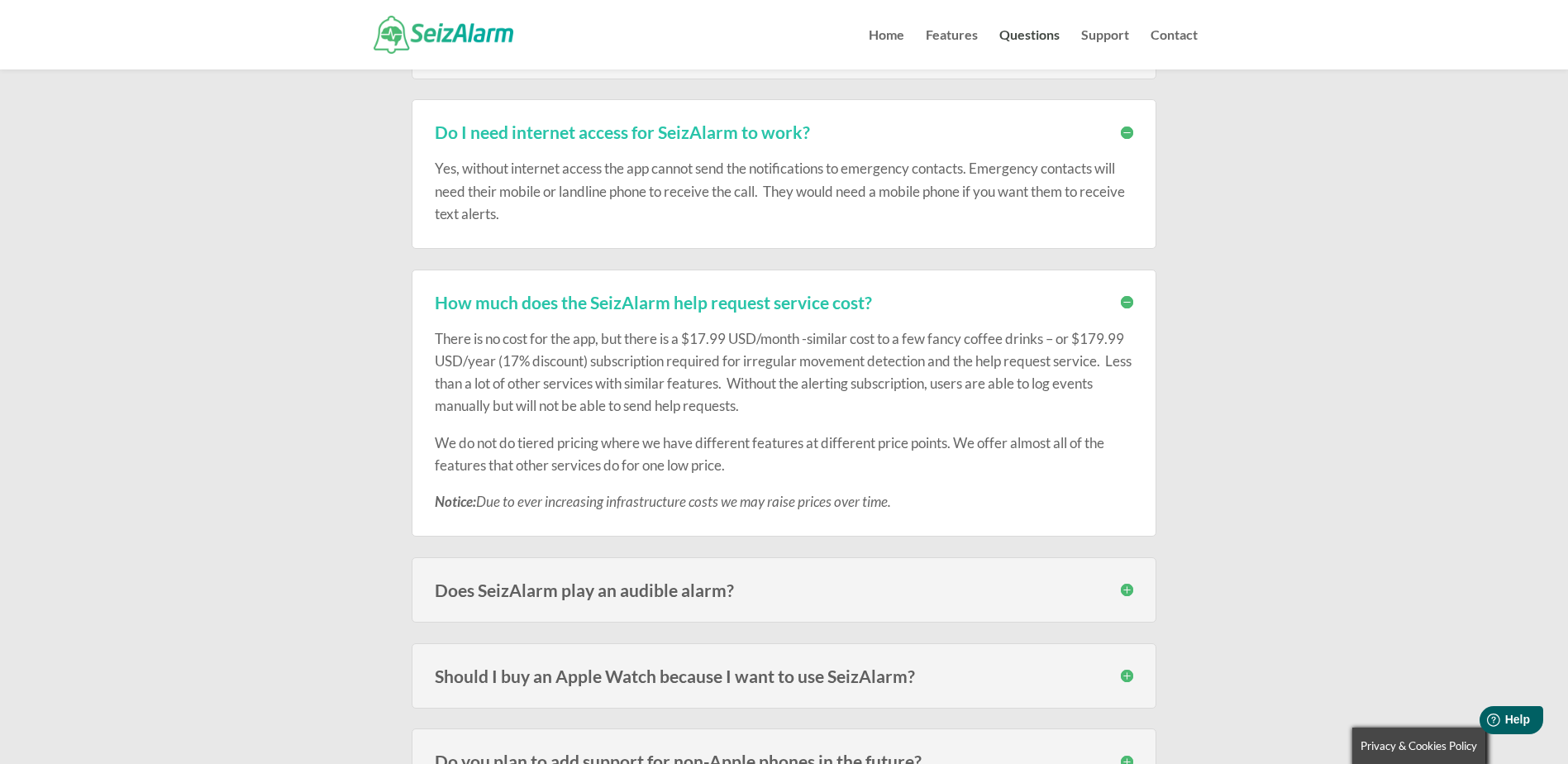
click at [1128, 594] on h3 "Does SeizAlarm play an audible alarm?" at bounding box center [783, 590] width 698 height 18
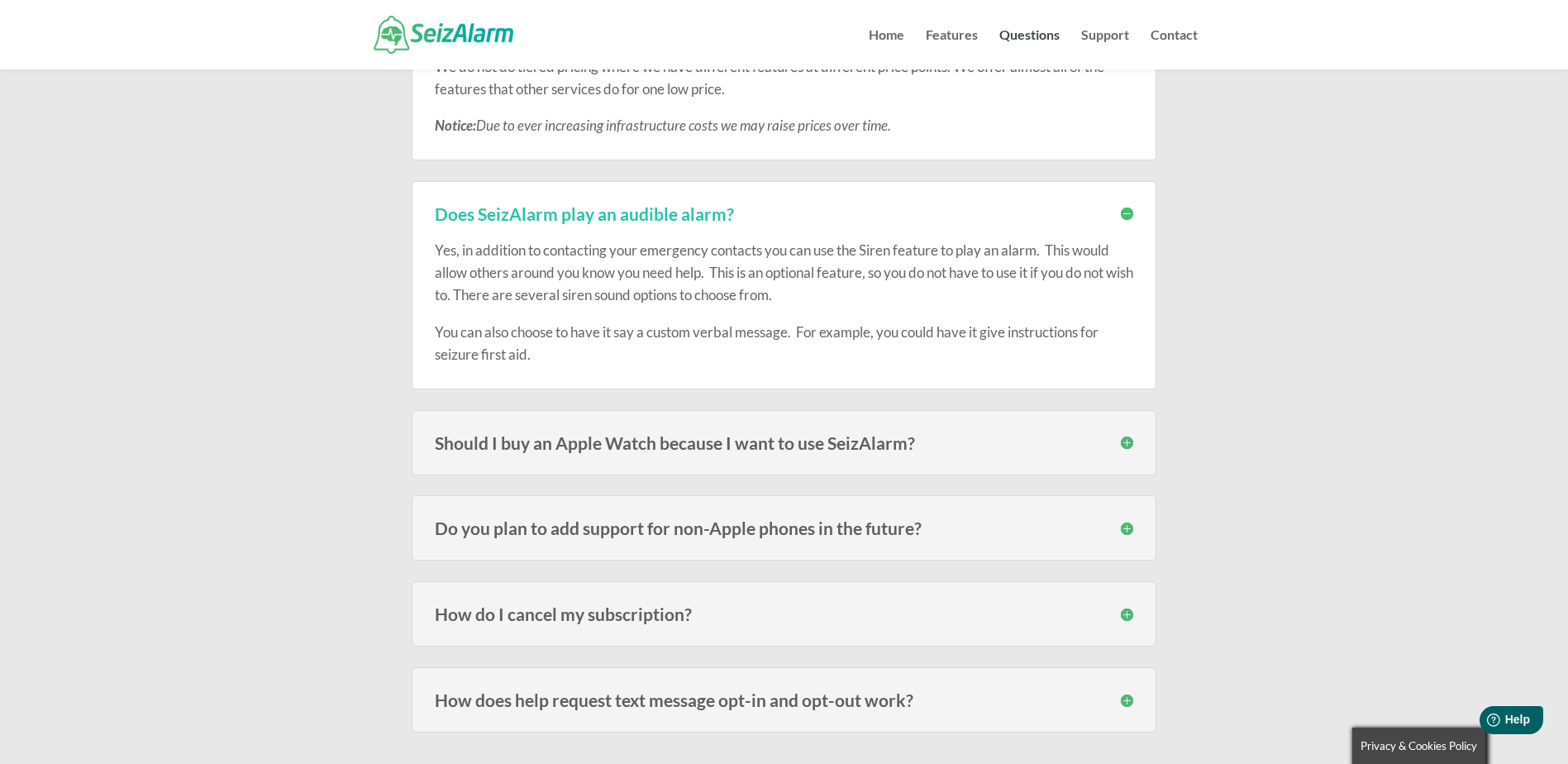
scroll to position [3226, 0]
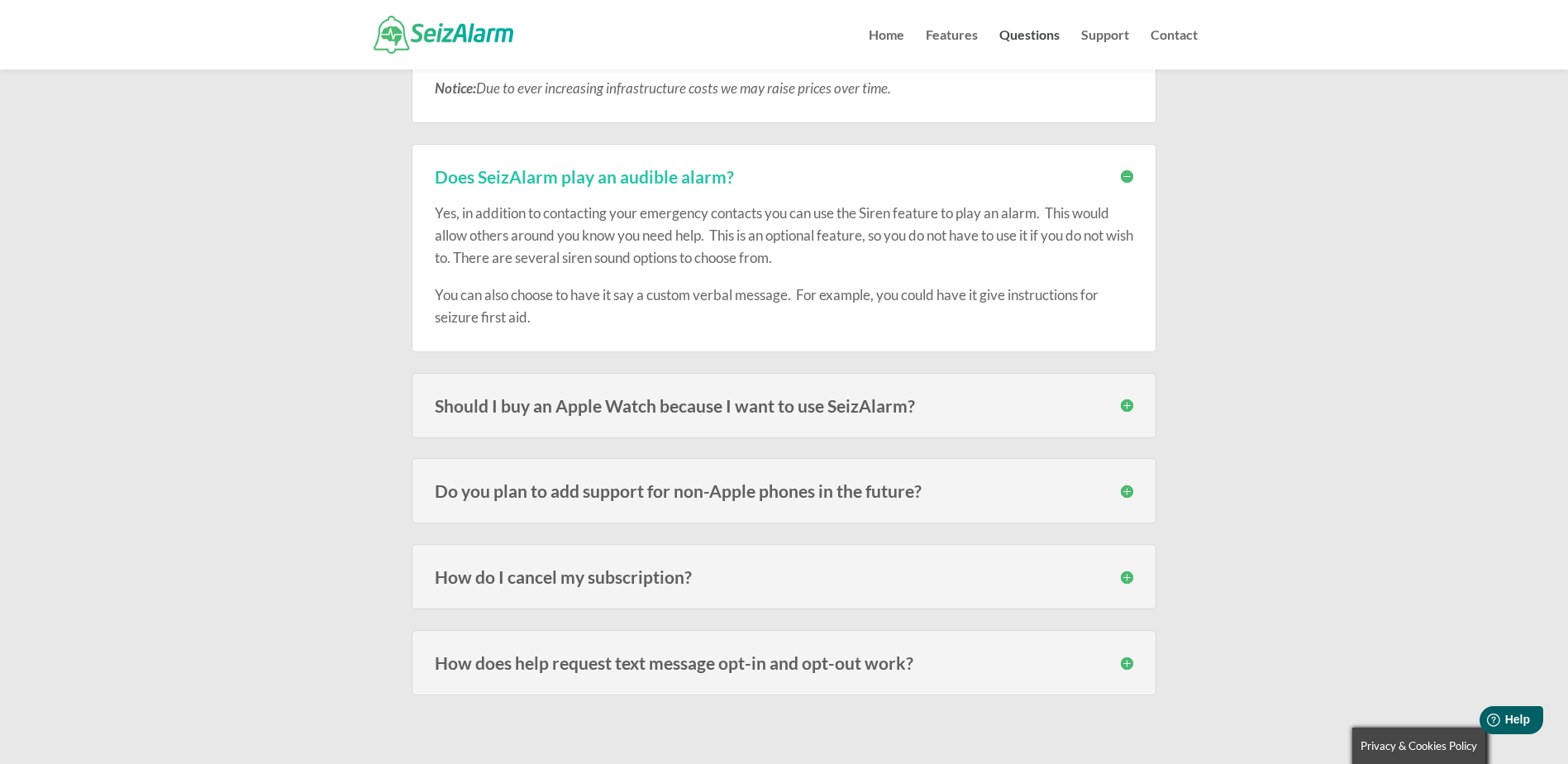
click at [1128, 664] on h3 "How does help request text message opt-in and opt-out work?" at bounding box center [783, 663] width 698 height 18
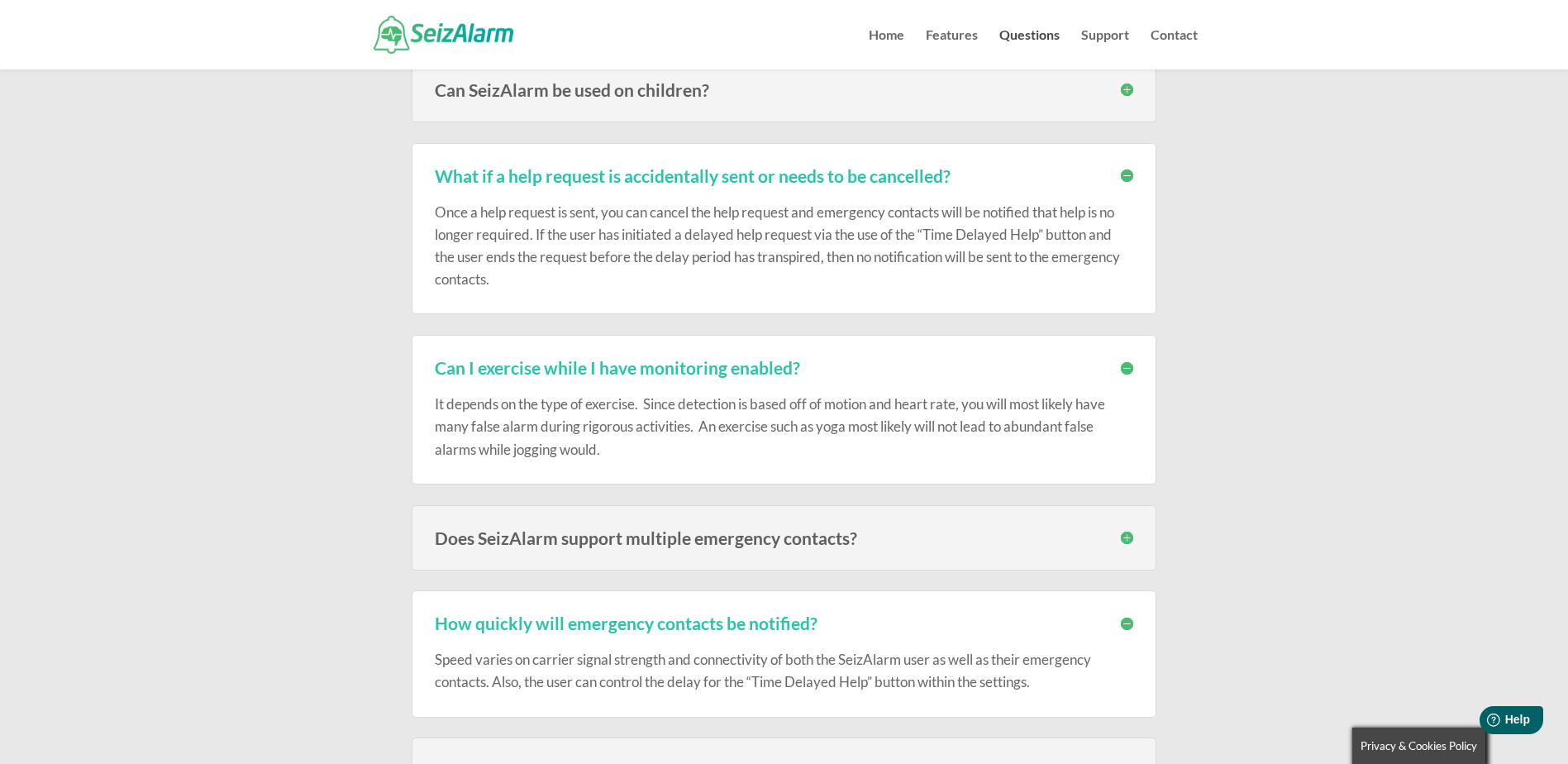
scroll to position [827, 0]
